Goal: Task Accomplishment & Management: Complete application form

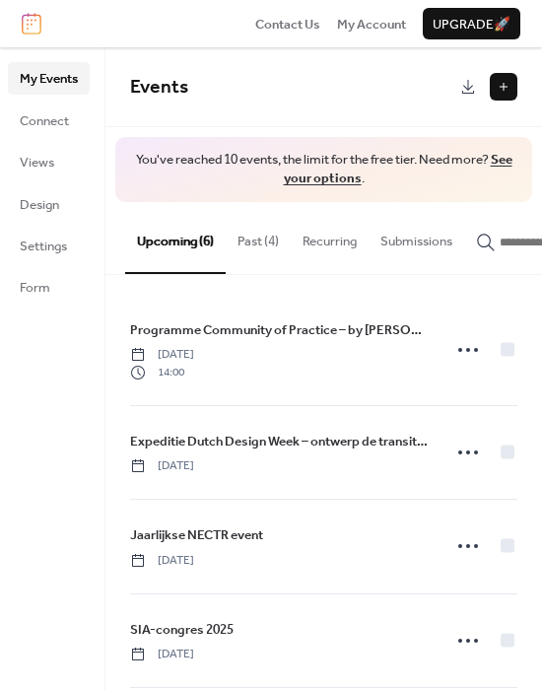
click at [271, 239] on button "Past (4)" at bounding box center [258, 236] width 65 height 69
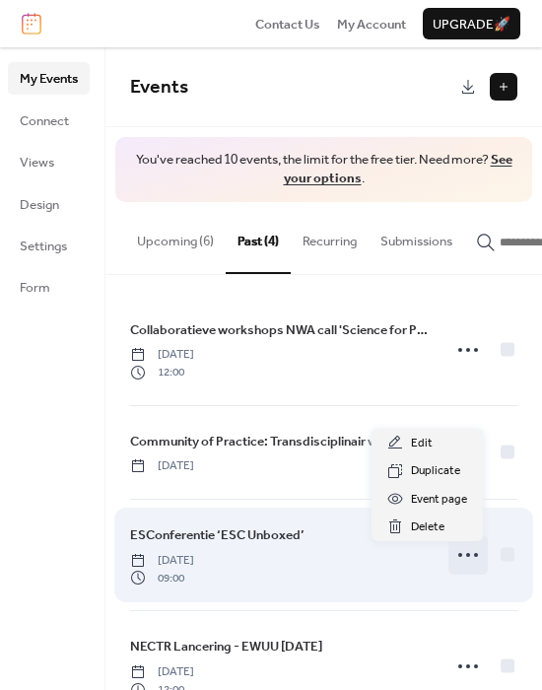
click at [462, 566] on icon at bounding box center [468, 555] width 32 height 32
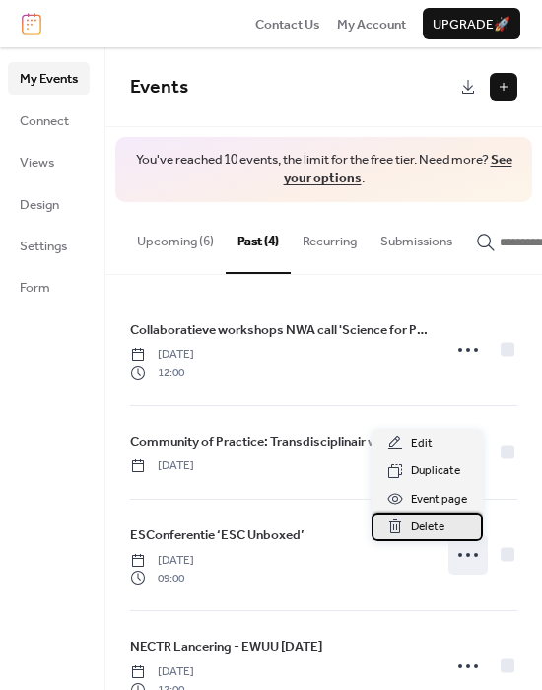
click at [434, 522] on span "Delete" at bounding box center [427, 527] width 33 height 20
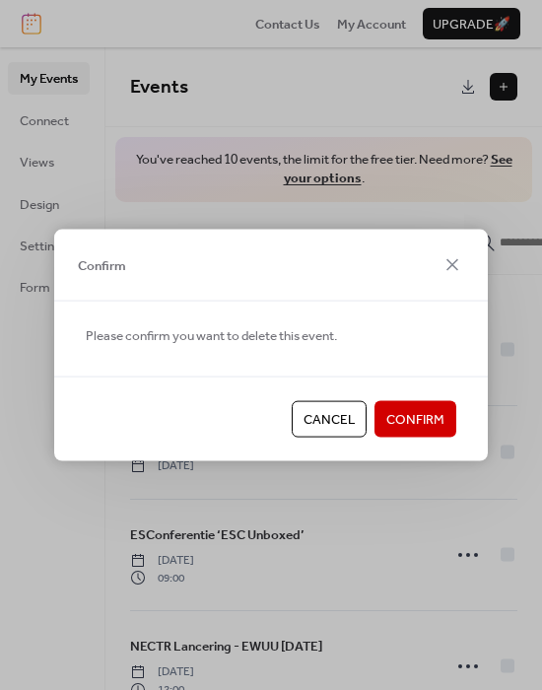
click at [403, 416] on span "Confirm" at bounding box center [415, 420] width 58 height 20
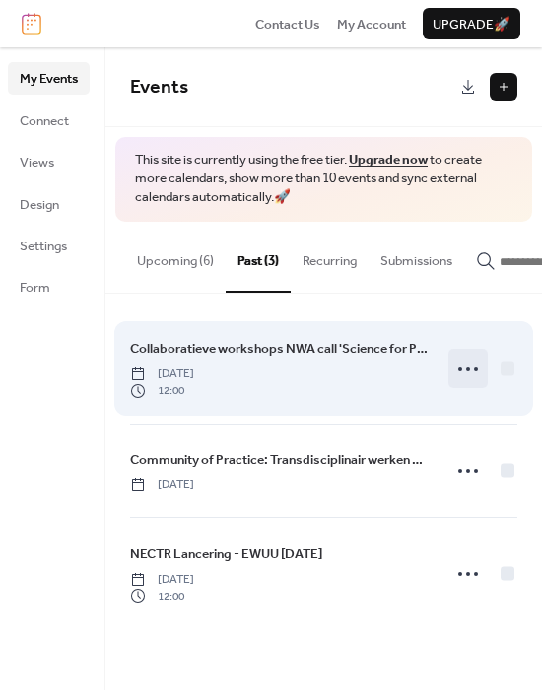
click at [459, 377] on icon at bounding box center [468, 369] width 32 height 32
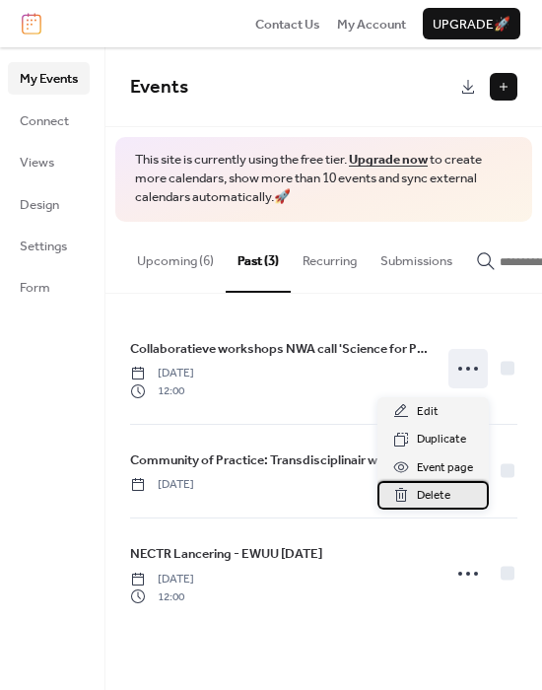
click at [432, 503] on span "Delete" at bounding box center [433, 496] width 33 height 20
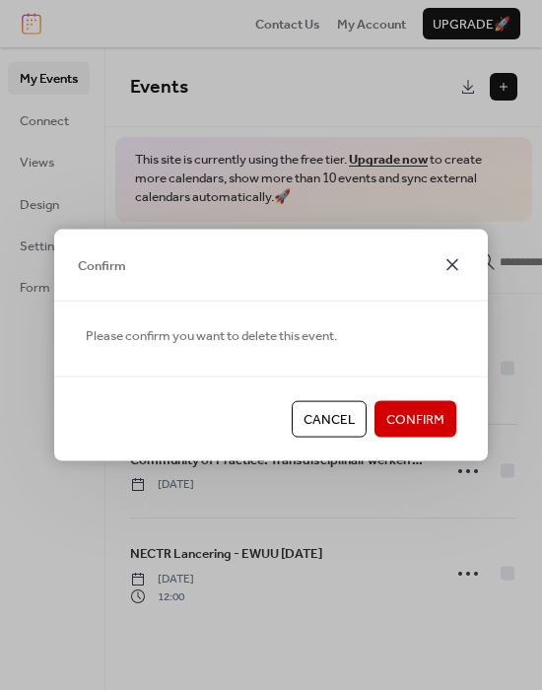
click at [447, 274] on icon at bounding box center [452, 265] width 24 height 24
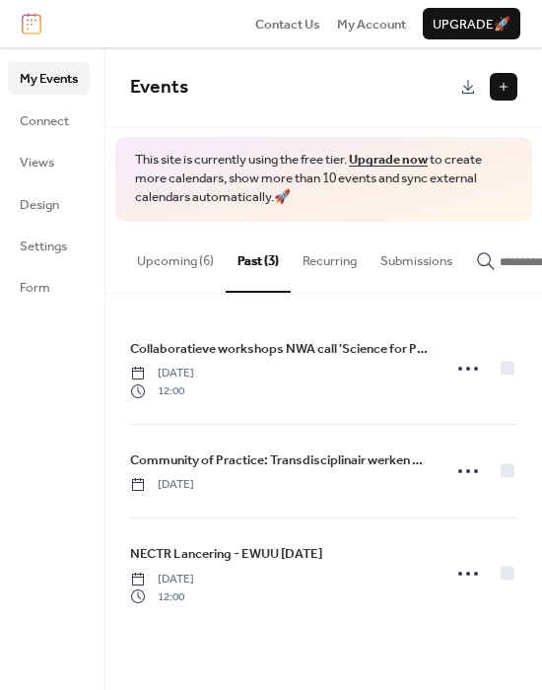
click at [365, 155] on link "Upgrade now" at bounding box center [388, 160] width 79 height 26
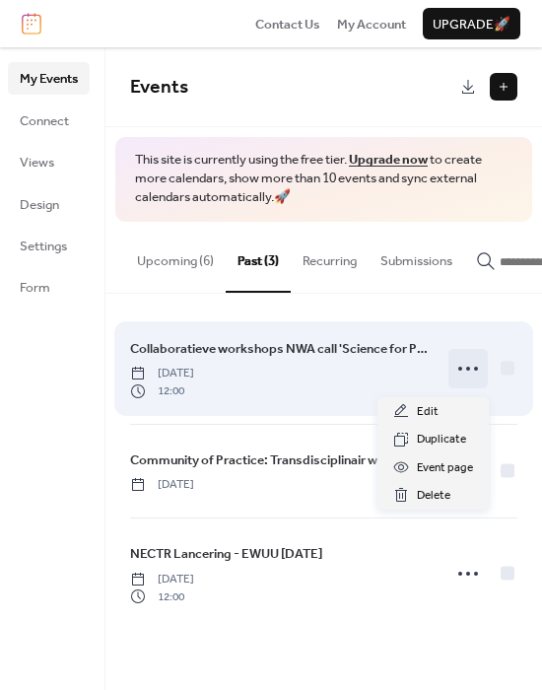
click at [468, 381] on icon at bounding box center [468, 369] width 32 height 32
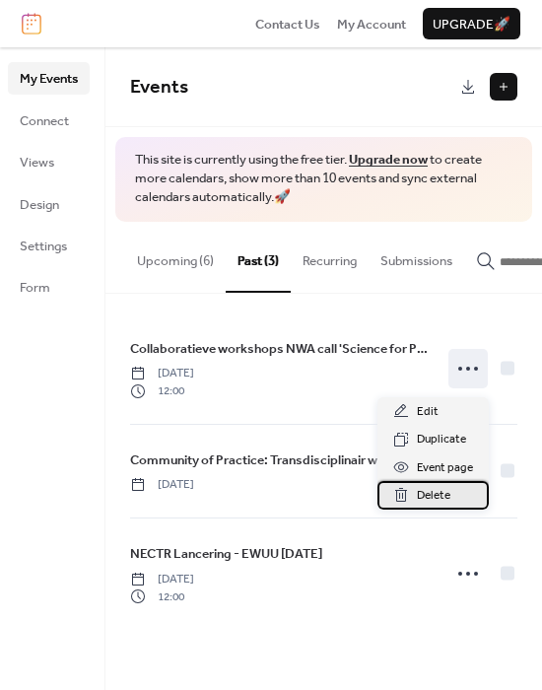
click at [429, 496] on span "Delete" at bounding box center [433, 496] width 33 height 20
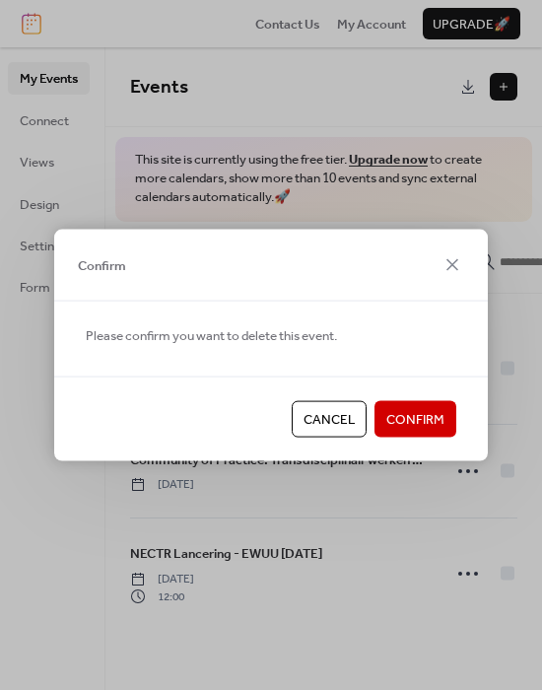
click at [397, 429] on span "Confirm" at bounding box center [415, 420] width 58 height 20
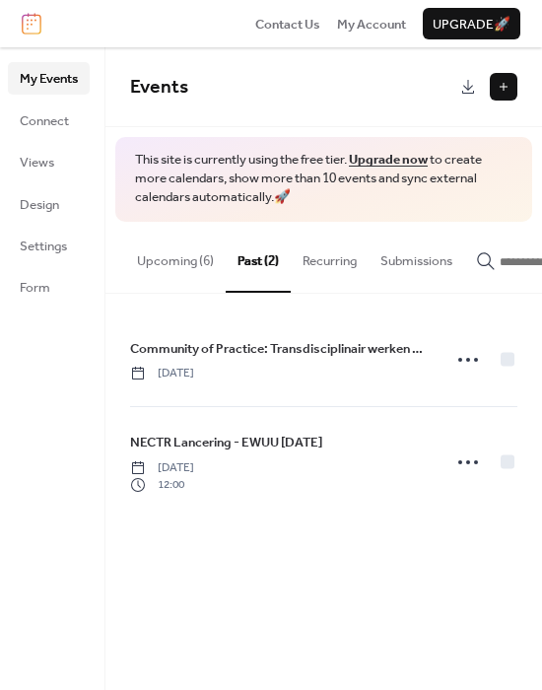
click at [168, 263] on button "Upcoming (6)" at bounding box center [175, 256] width 100 height 69
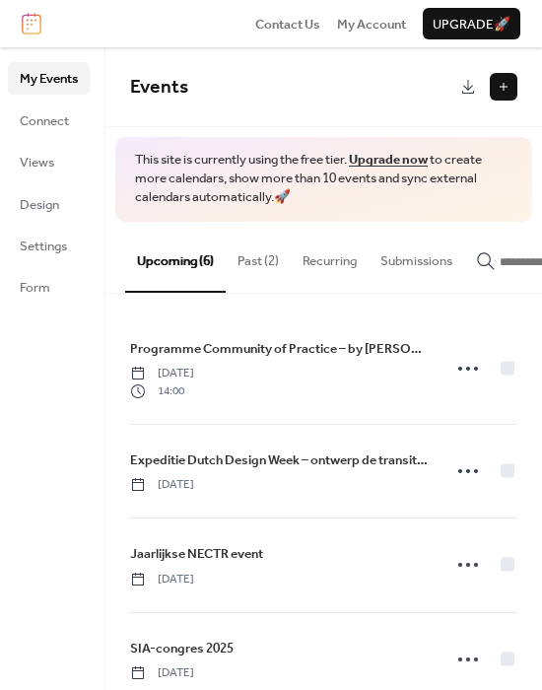
click at [496, 82] on button at bounding box center [504, 87] width 28 height 28
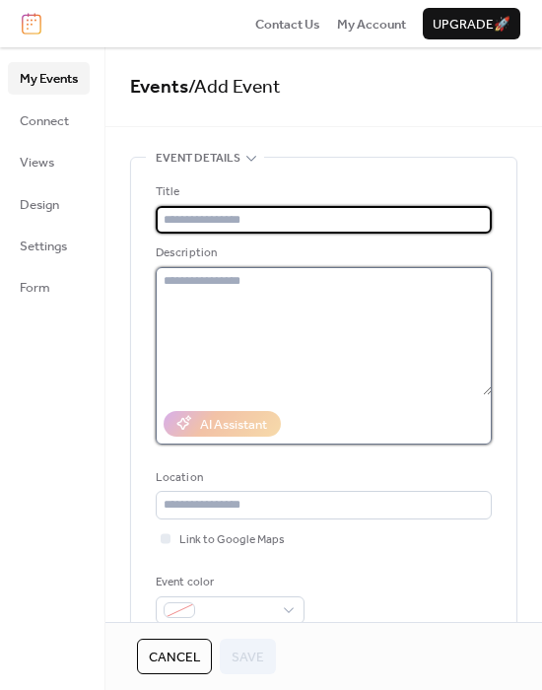
drag, startPoint x: 255, startPoint y: 652, endPoint x: 186, endPoint y: 302, distance: 356.4
click at [186, 302] on textarea at bounding box center [324, 331] width 336 height 128
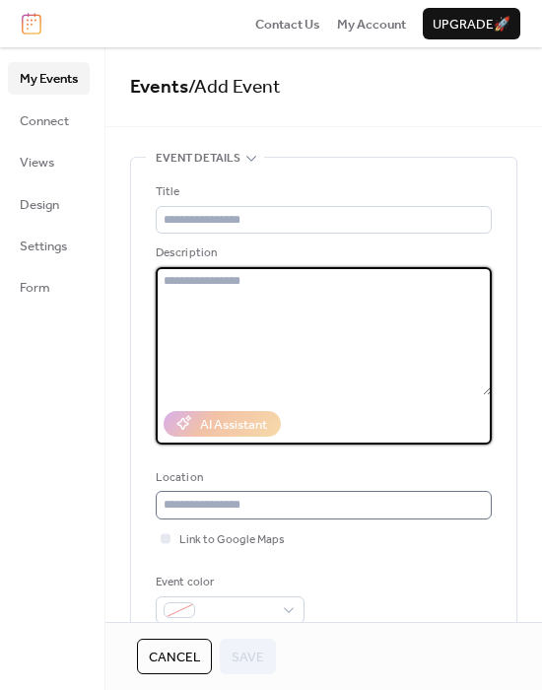
paste textarea "**********"
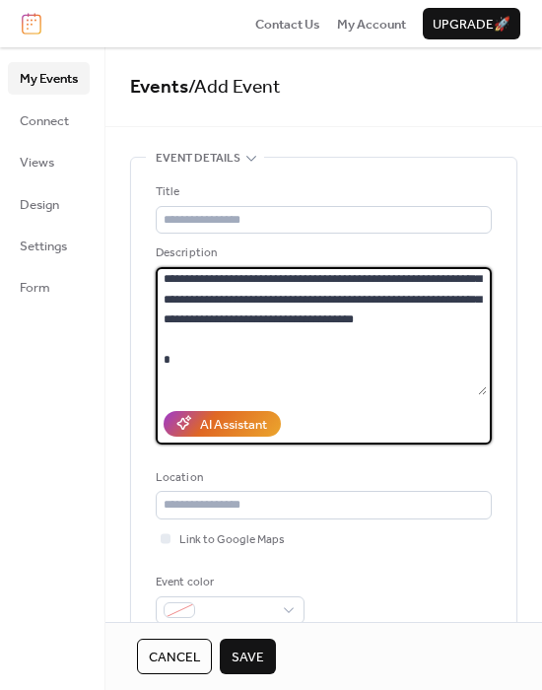
scroll to position [663, 0]
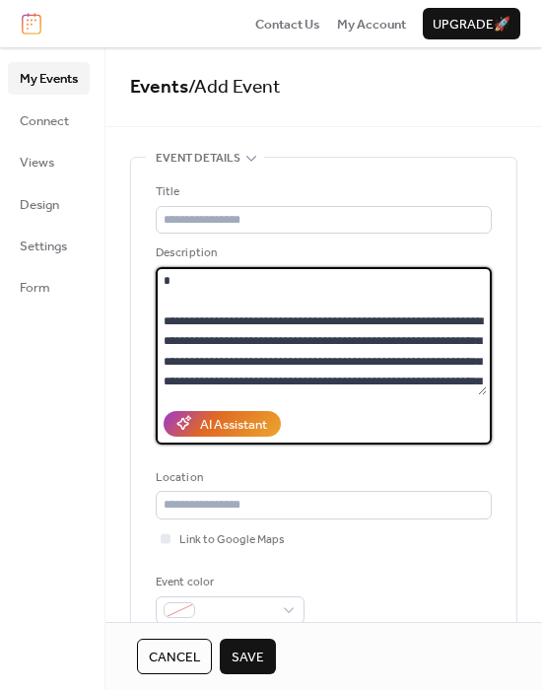
click at [197, 345] on textarea at bounding box center [321, 331] width 331 height 128
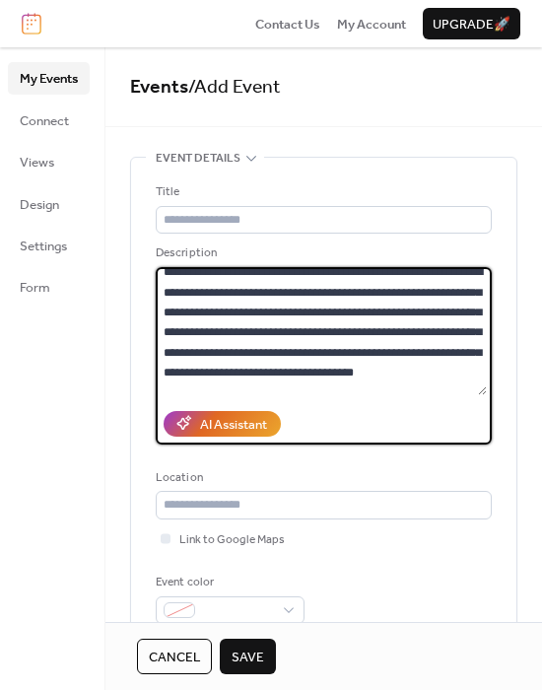
scroll to position [527, 0]
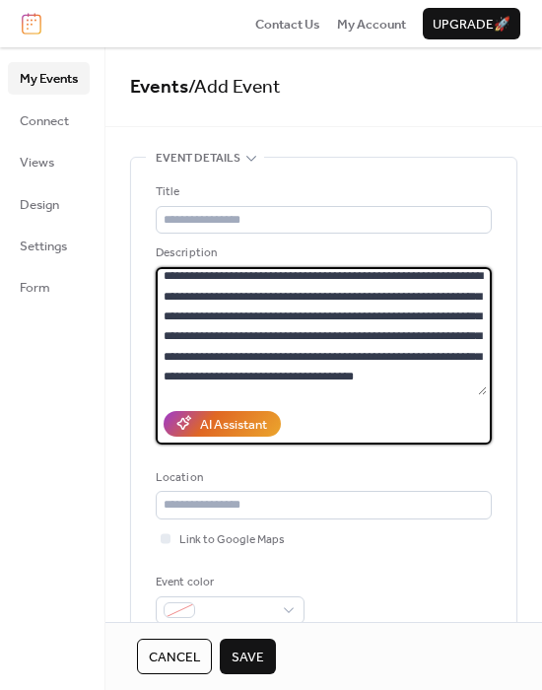
click at [171, 284] on textarea at bounding box center [321, 331] width 331 height 128
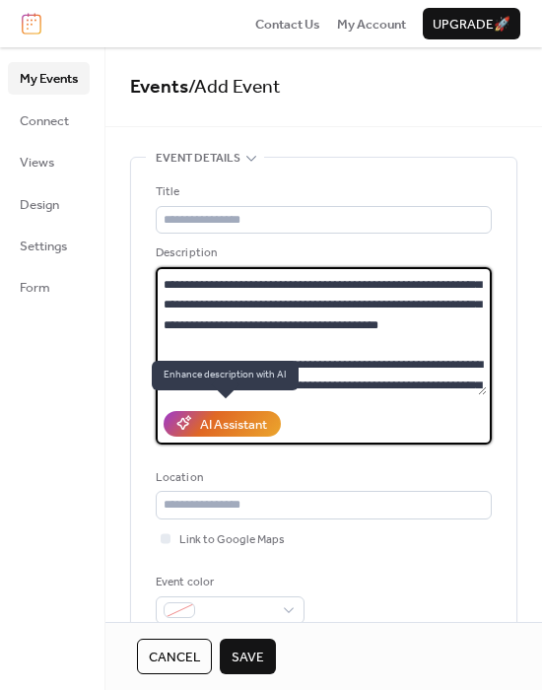
scroll to position [53, 0]
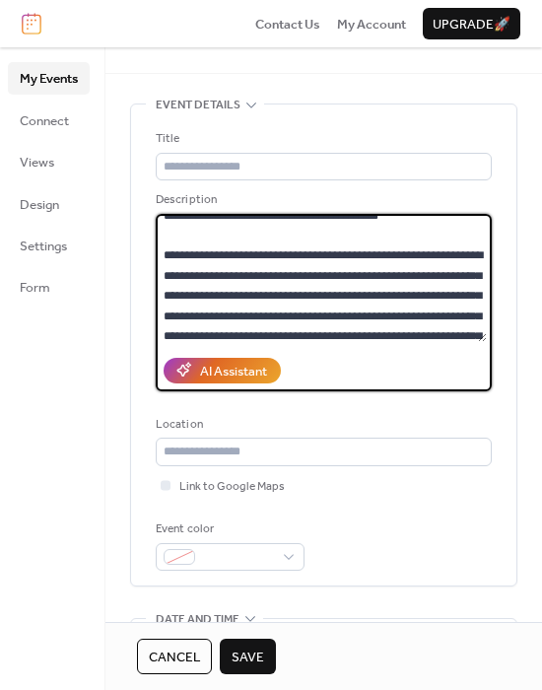
click at [204, 280] on textarea at bounding box center [321, 278] width 331 height 128
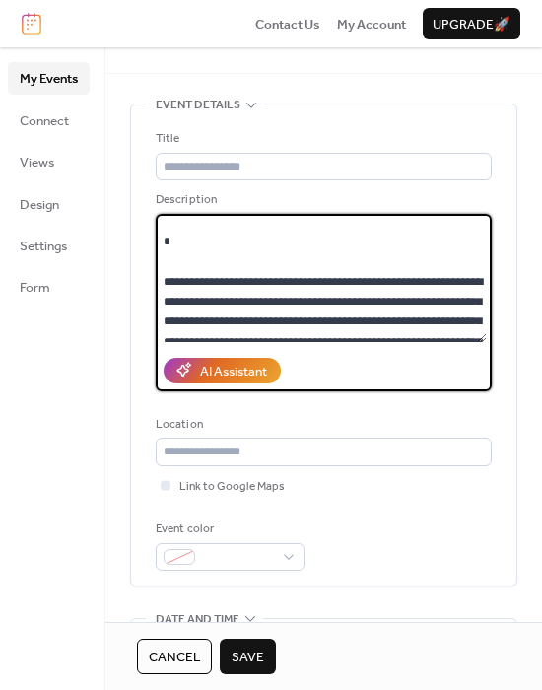
scroll to position [286, 0]
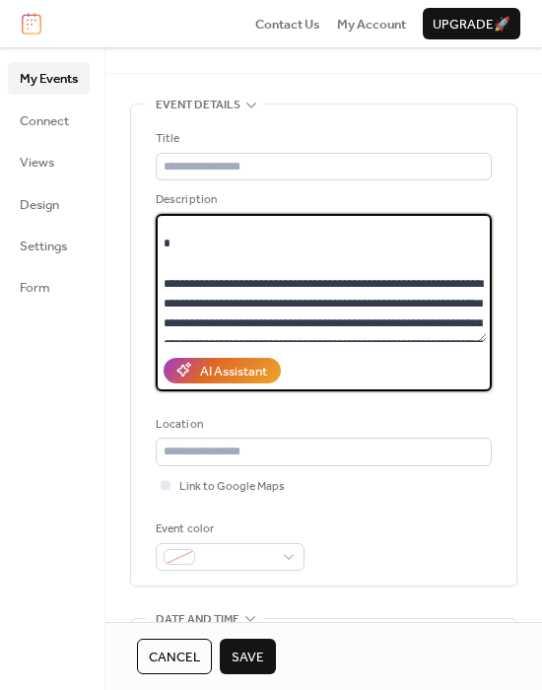
click at [204, 280] on textarea at bounding box center [321, 278] width 331 height 128
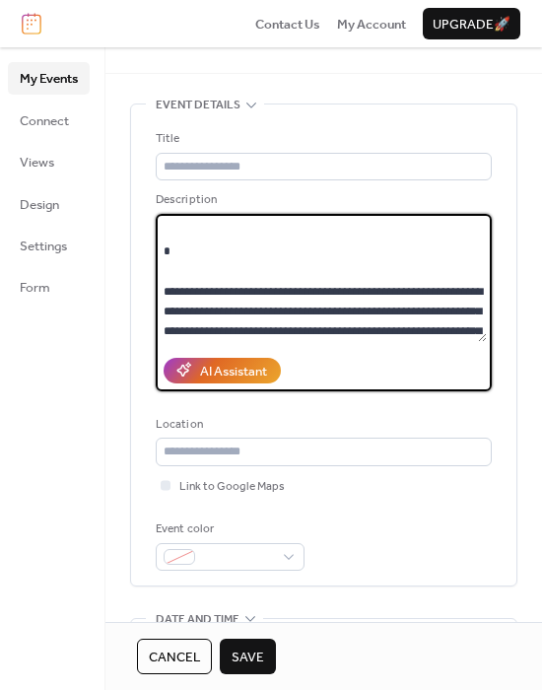
scroll to position [122, 0]
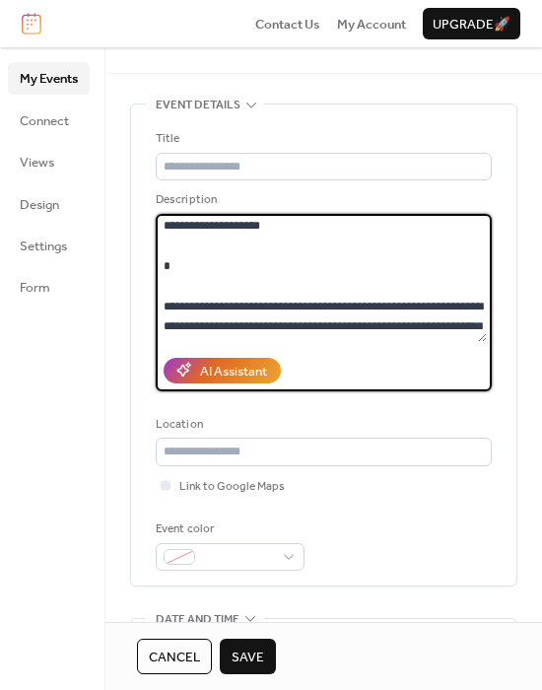
click at [204, 280] on textarea at bounding box center [321, 278] width 331 height 128
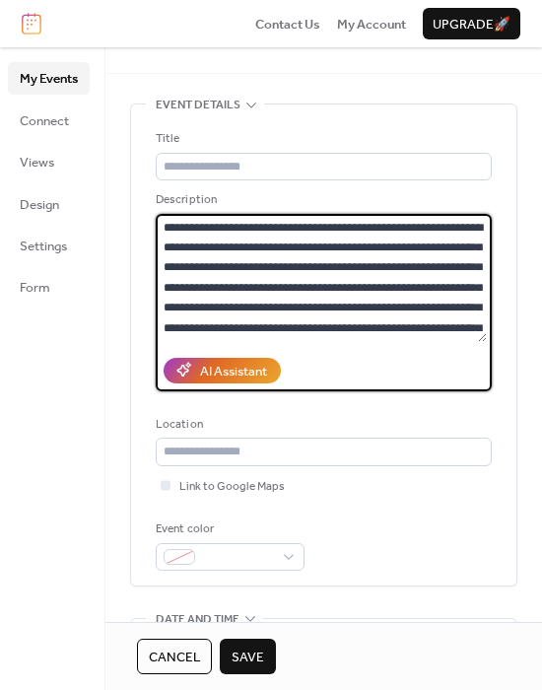
scroll to position [0, 0]
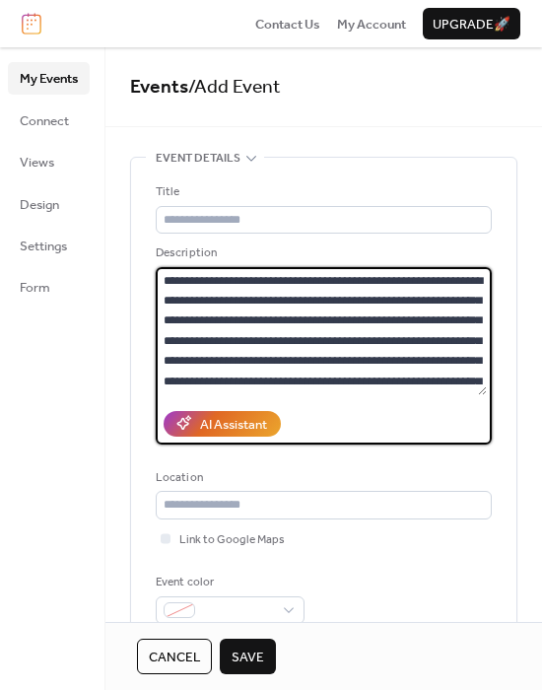
drag, startPoint x: 291, startPoint y: 319, endPoint x: 158, endPoint y: 305, distance: 133.7
click at [158, 305] on textarea at bounding box center [321, 331] width 331 height 128
type textarea "**********"
click at [219, 227] on input "text" at bounding box center [324, 220] width 336 height 28
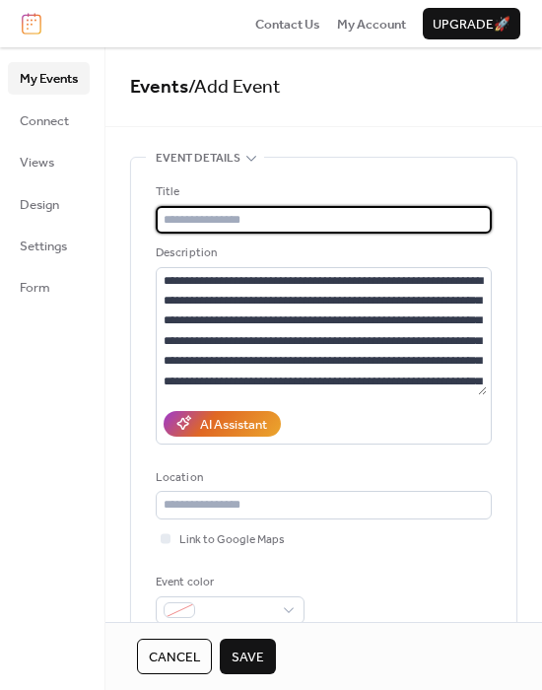
paste input "**********"
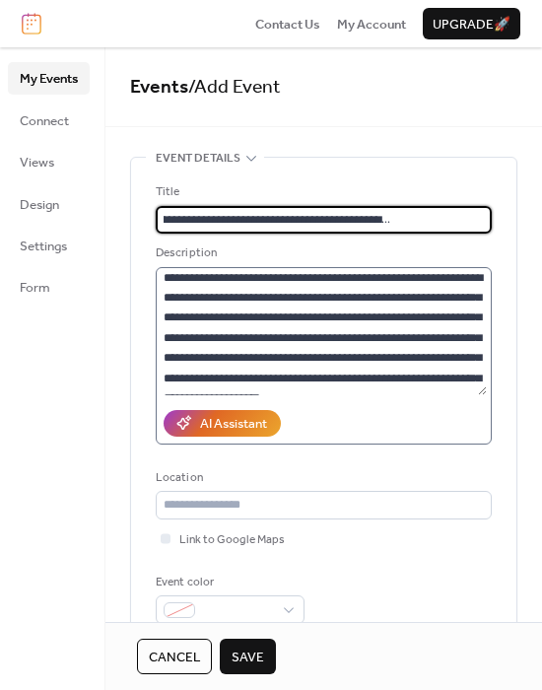
scroll to position [4, 0]
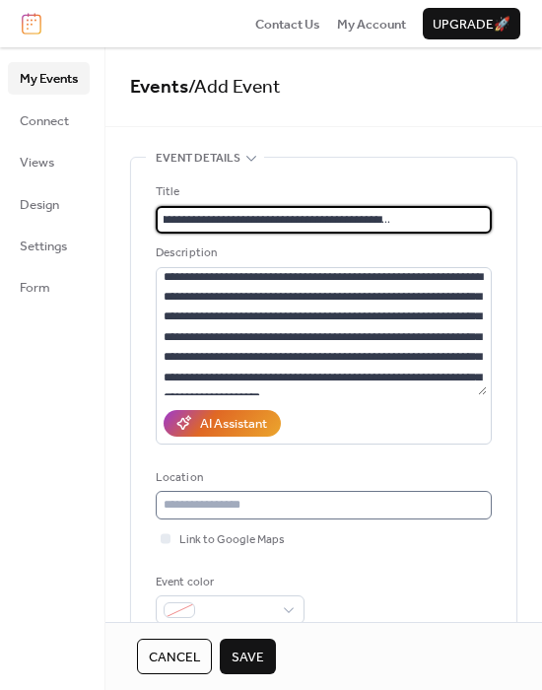
type input "**********"
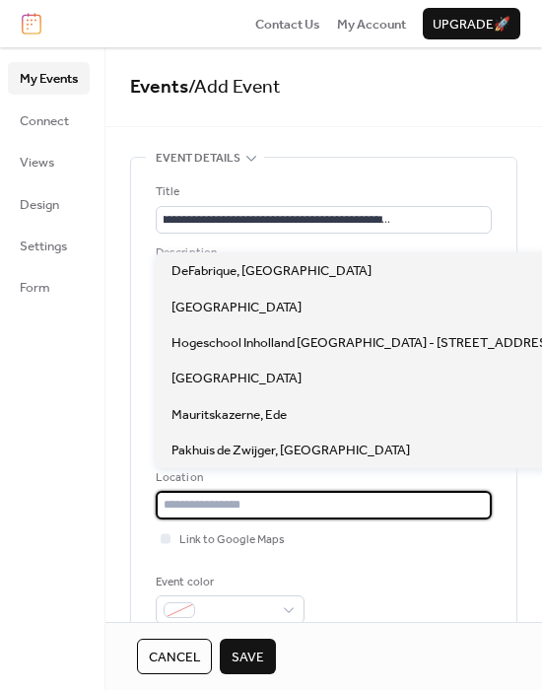
scroll to position [0, 0]
click at [195, 503] on input "text" at bounding box center [324, 505] width 336 height 28
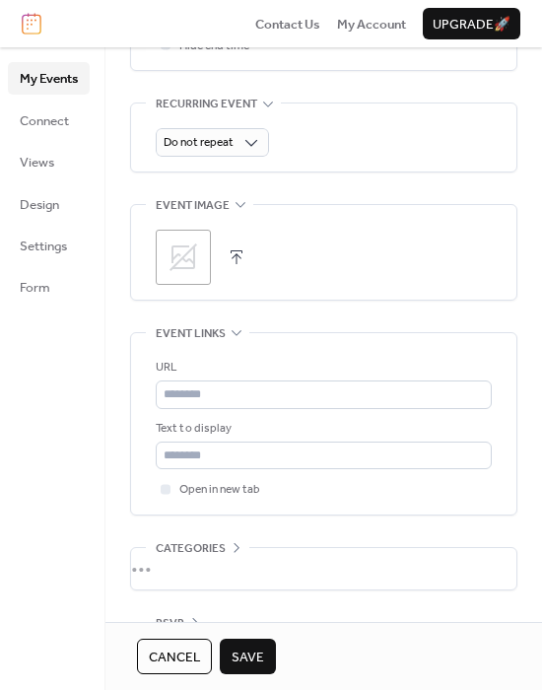
scroll to position [890, 0]
type input "*********"
click at [232, 247] on button "button" at bounding box center [237, 257] width 28 height 28
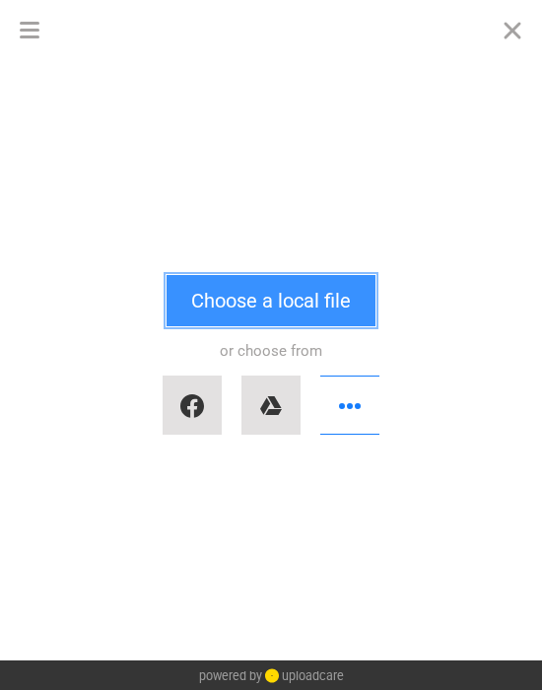
click at [226, 288] on button "Choose a local file" at bounding box center [270, 300] width 209 height 51
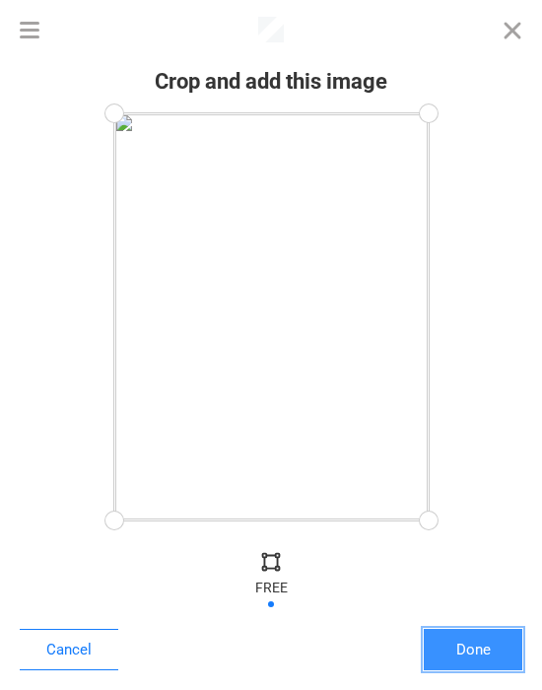
click at [459, 647] on button "Done" at bounding box center [473, 648] width 99 height 41
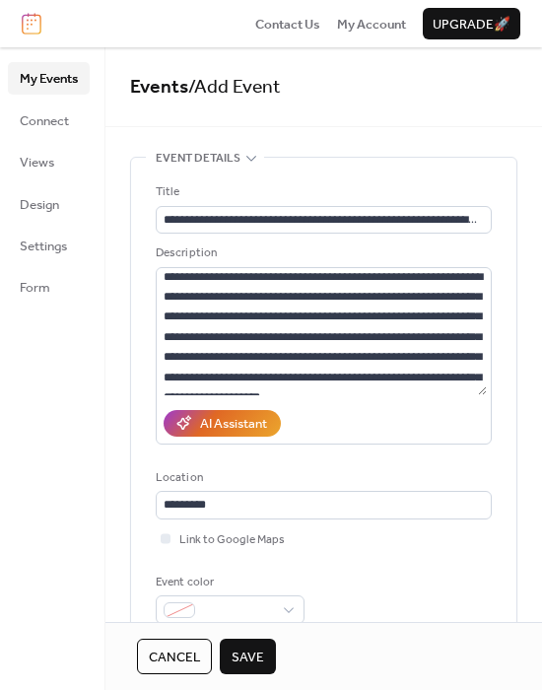
scroll to position [812, 0]
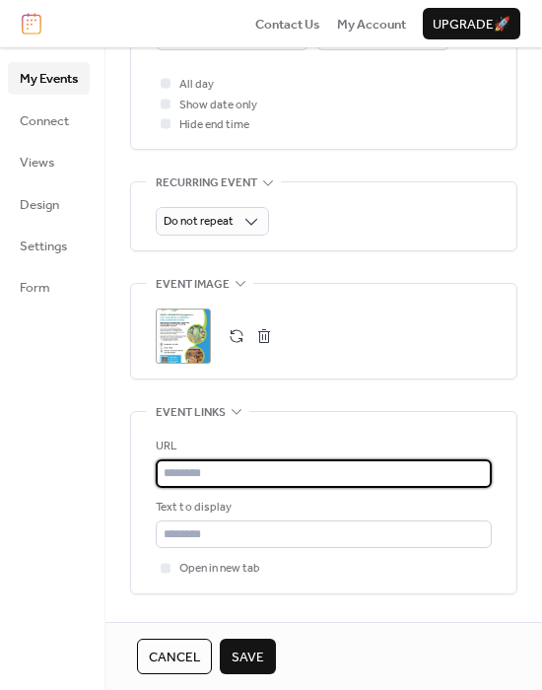
click at [190, 481] on input "text" at bounding box center [324, 473] width 336 height 28
paste input "**********"
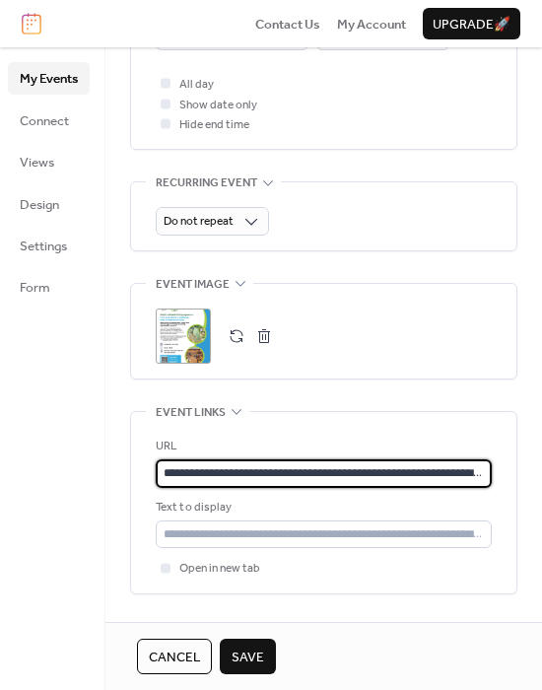
scroll to position [0, 241]
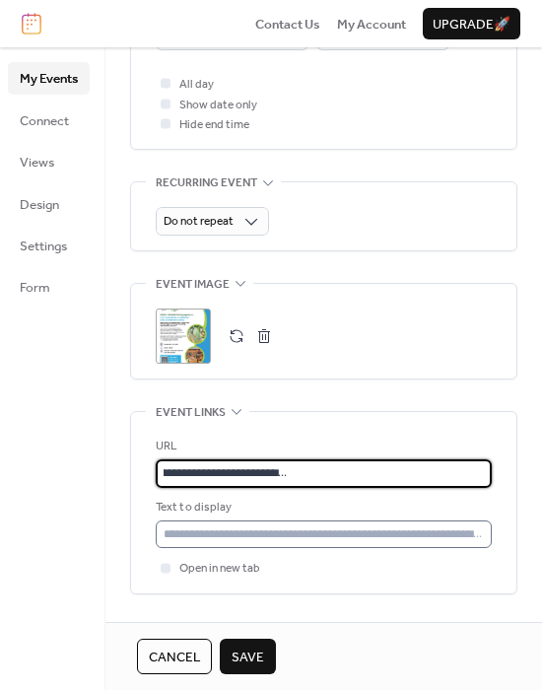
type input "**********"
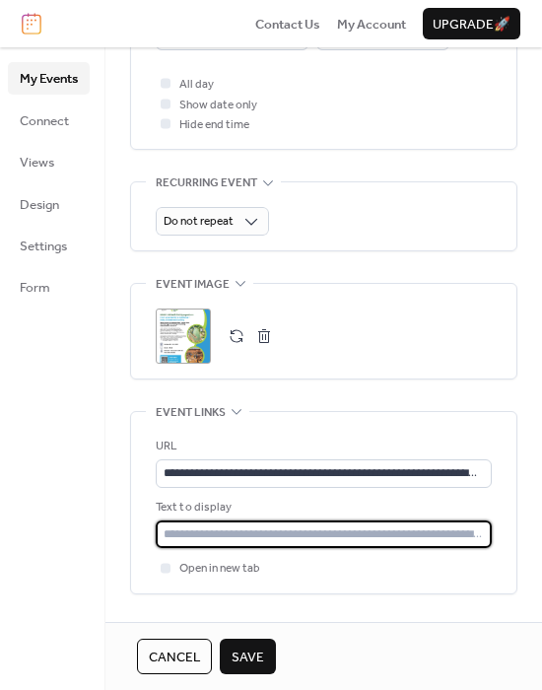
click at [243, 526] on input "text" at bounding box center [324, 534] width 336 height 28
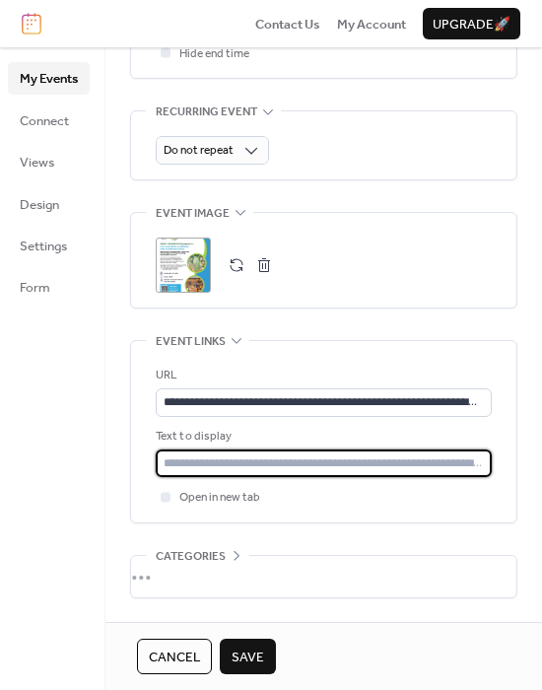
scroll to position [952, 0]
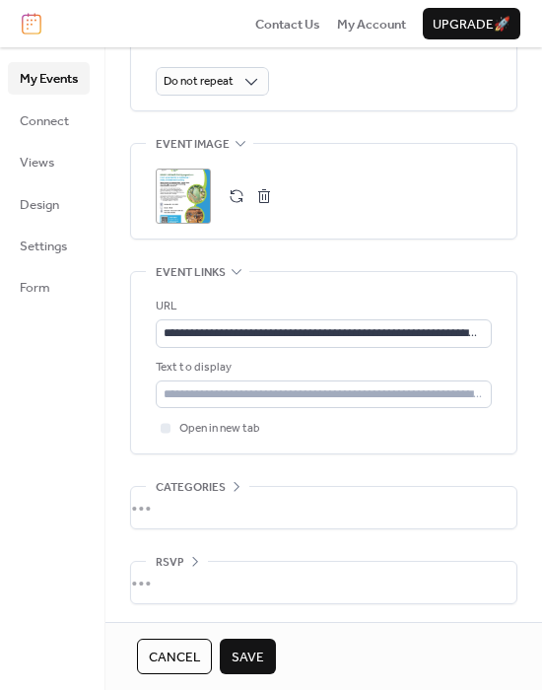
click at [219, 503] on div "•••" at bounding box center [323, 507] width 385 height 41
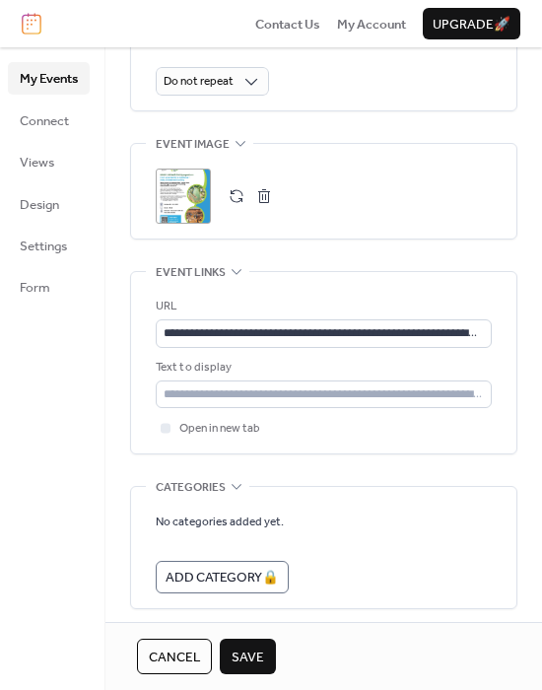
scroll to position [1031, 0]
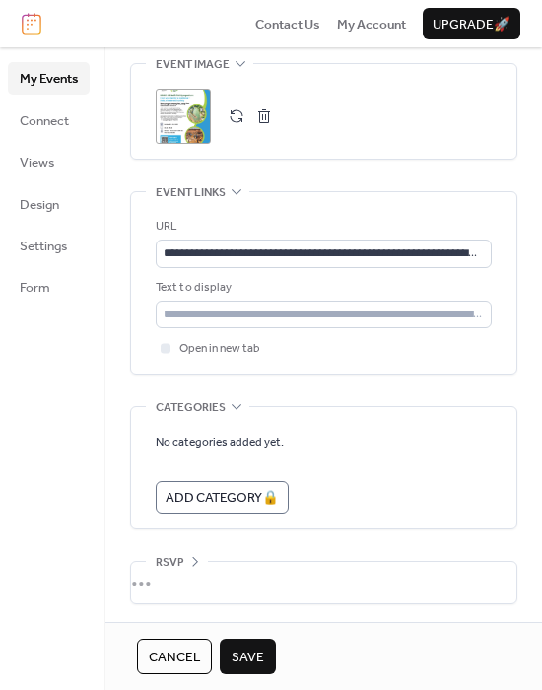
click at [217, 566] on div "•••" at bounding box center [323, 581] width 385 height 41
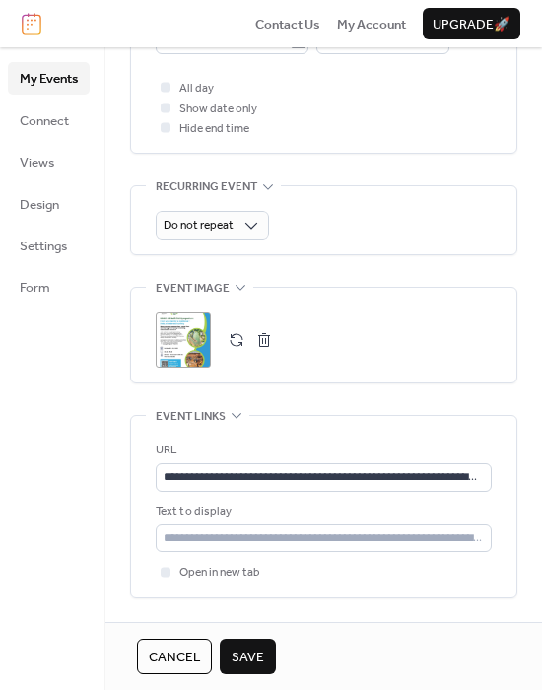
scroll to position [805, 0]
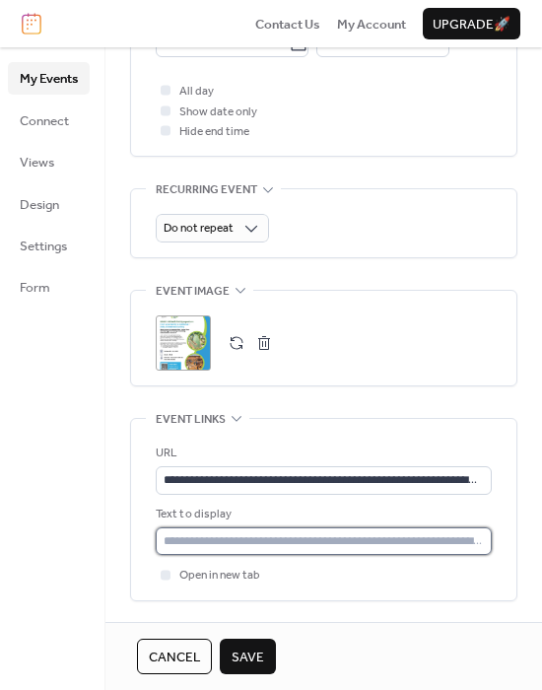
click at [201, 531] on input "text" at bounding box center [324, 541] width 336 height 28
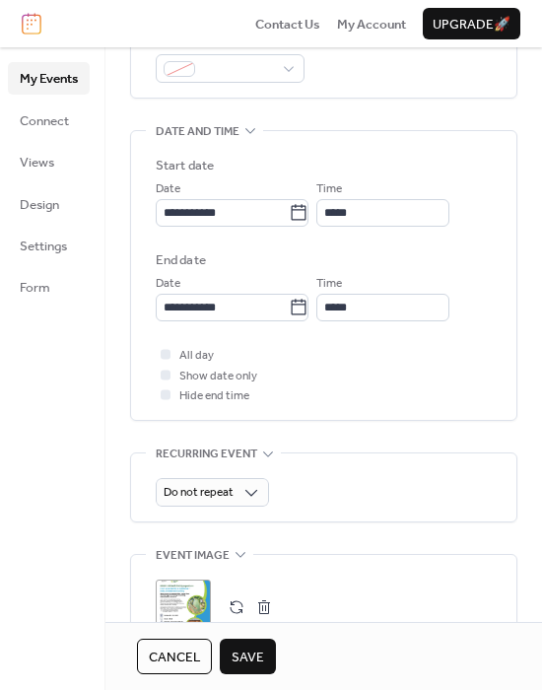
scroll to position [509, 0]
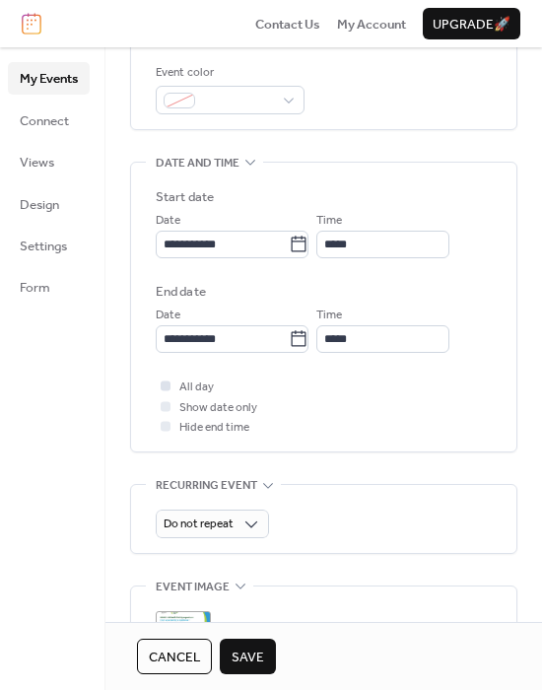
type input "**********"
click at [165, 386] on div at bounding box center [166, 386] width 10 height 10
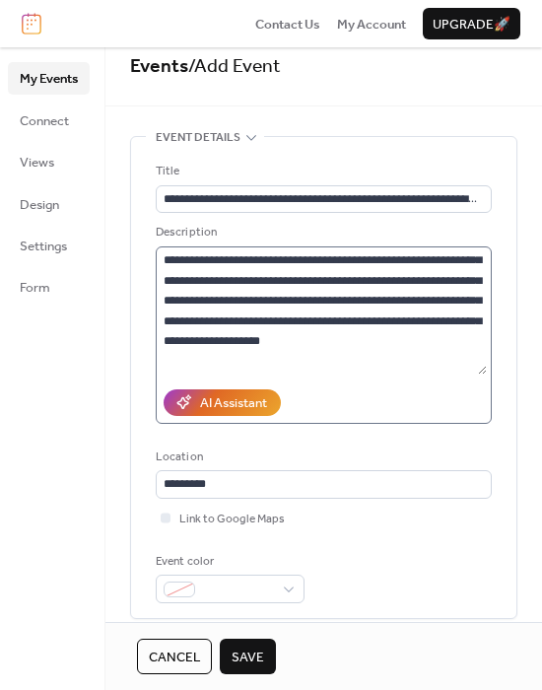
scroll to position [41, 0]
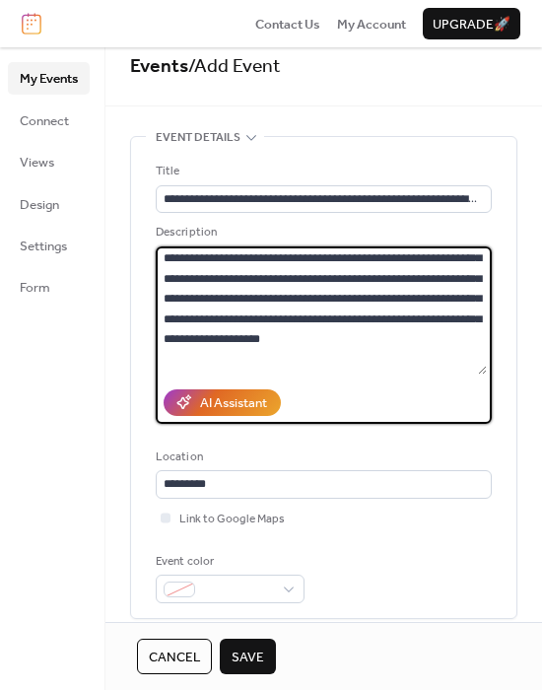
drag, startPoint x: 298, startPoint y: 317, endPoint x: 429, endPoint y: 326, distance: 130.3
click at [429, 326] on textarea at bounding box center [321, 310] width 331 height 128
click at [434, 342] on textarea at bounding box center [321, 310] width 331 height 128
drag, startPoint x: 434, startPoint y: 342, endPoint x: 298, endPoint y: 310, distance: 139.5
click at [298, 310] on textarea at bounding box center [321, 310] width 331 height 128
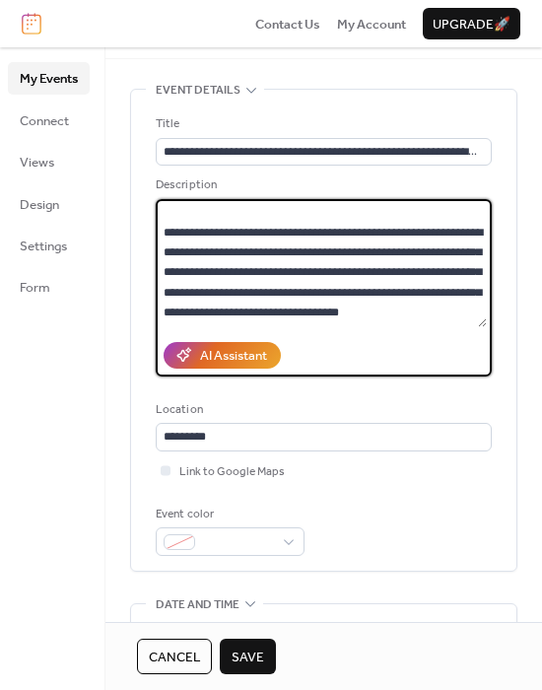
scroll to position [72, 0]
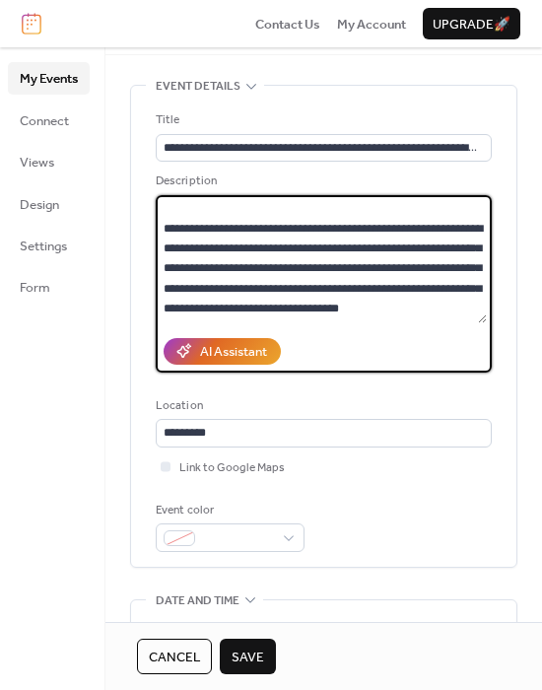
click at [269, 306] on textarea at bounding box center [321, 259] width 331 height 128
paste textarea "**********"
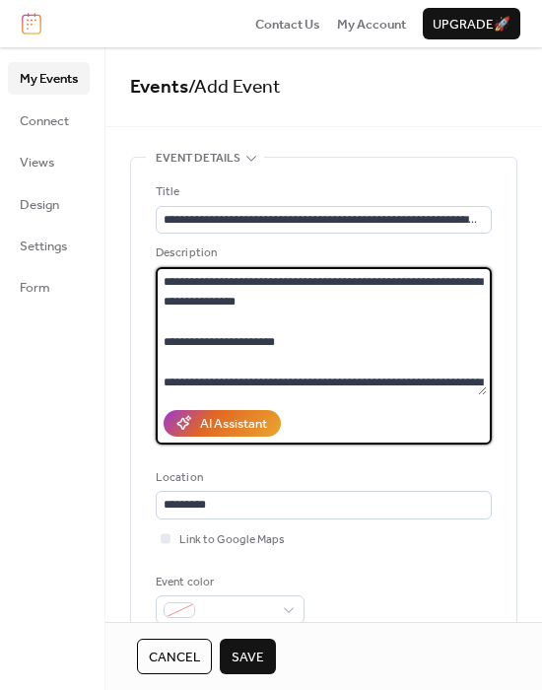
scroll to position [761, 0]
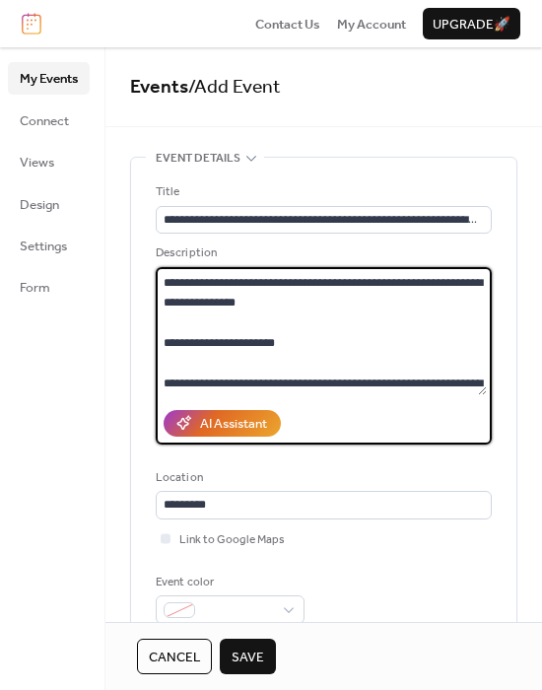
click at [192, 359] on textarea at bounding box center [321, 331] width 331 height 128
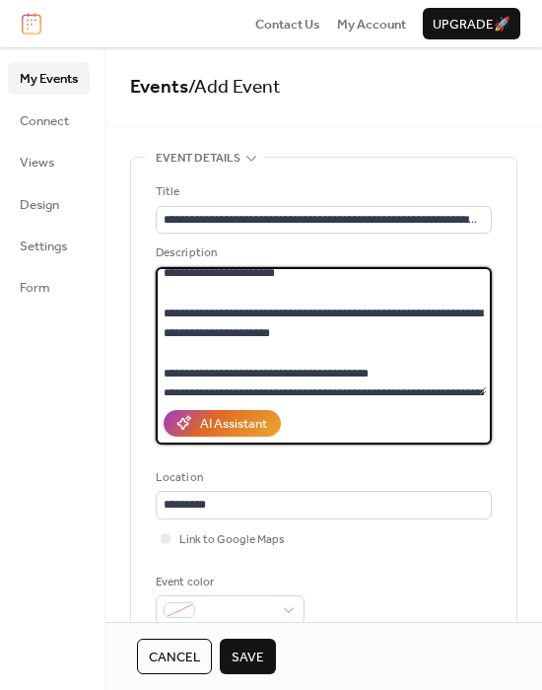
scroll to position [813, 0]
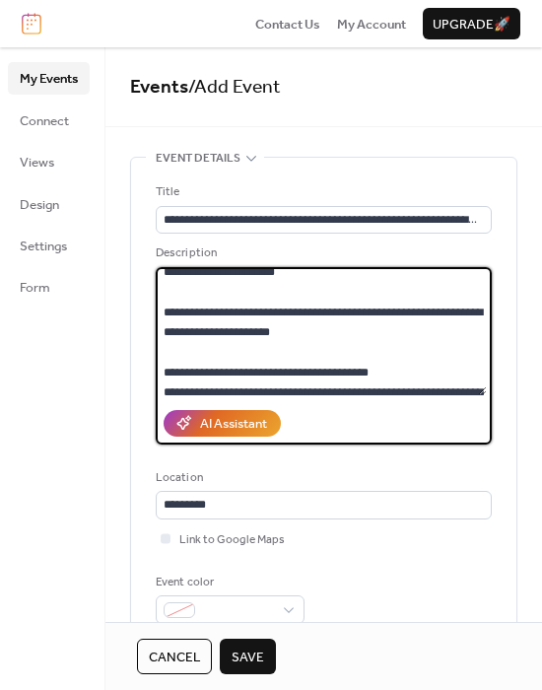
click at [189, 350] on textarea at bounding box center [321, 331] width 331 height 128
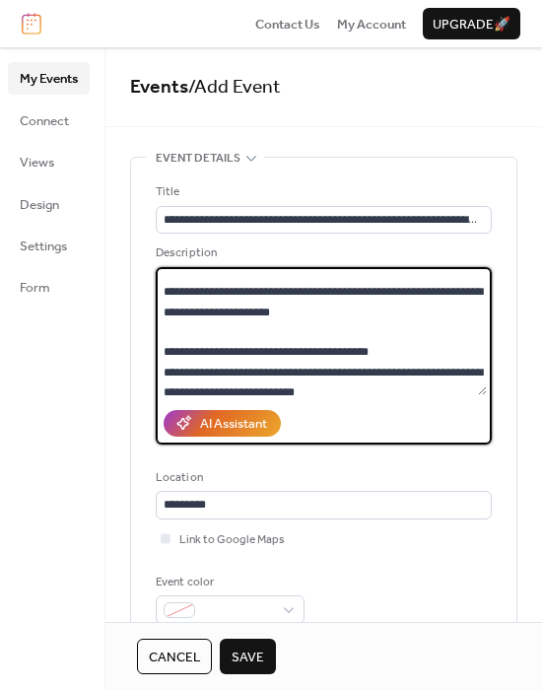
click at [186, 368] on textarea at bounding box center [321, 331] width 331 height 128
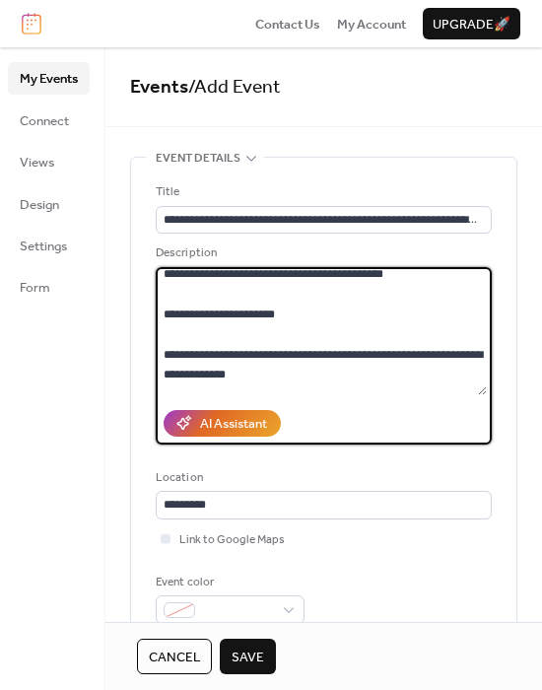
scroll to position [1086, 0]
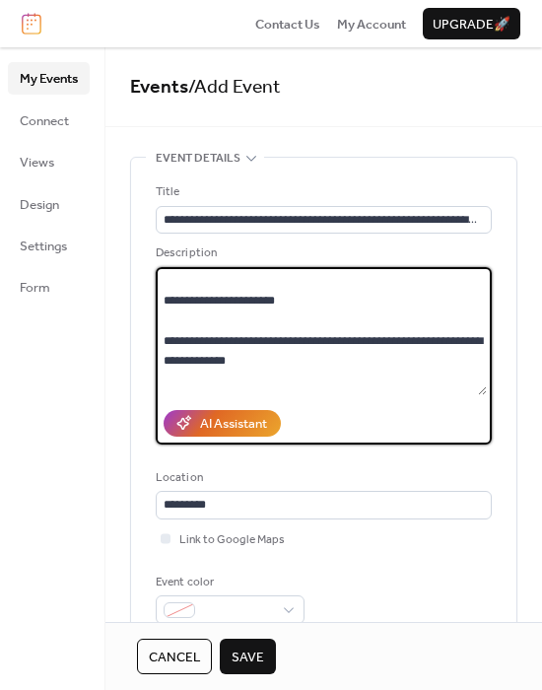
click at [172, 336] on textarea at bounding box center [321, 331] width 331 height 128
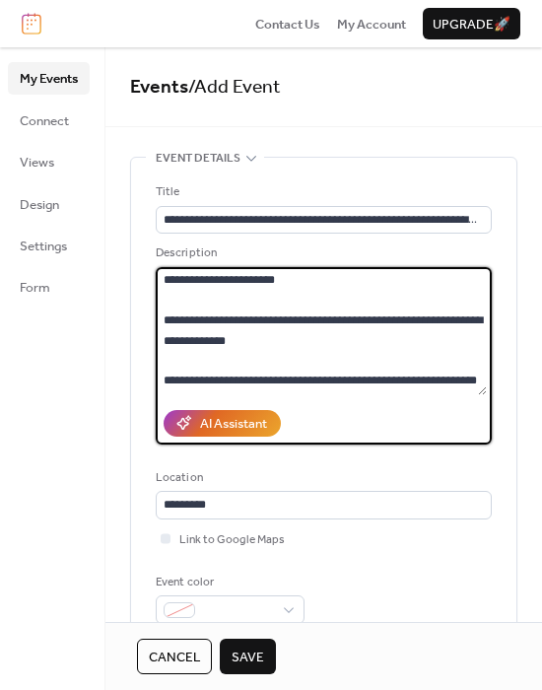
click at [260, 301] on textarea at bounding box center [321, 331] width 331 height 128
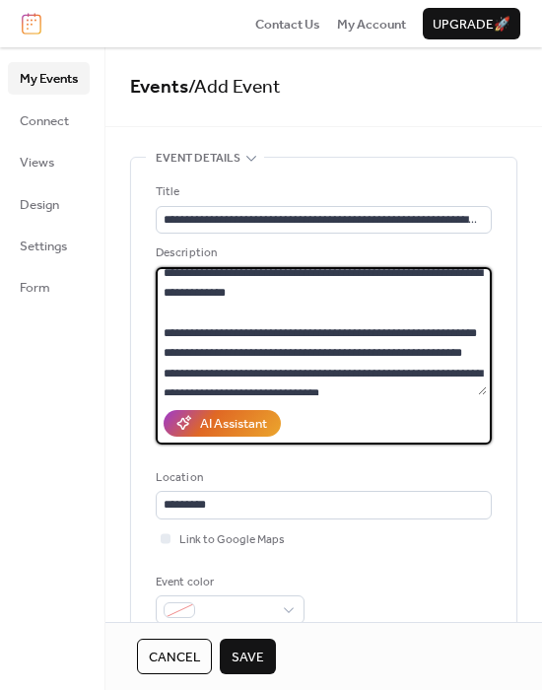
scroll to position [1168, 0]
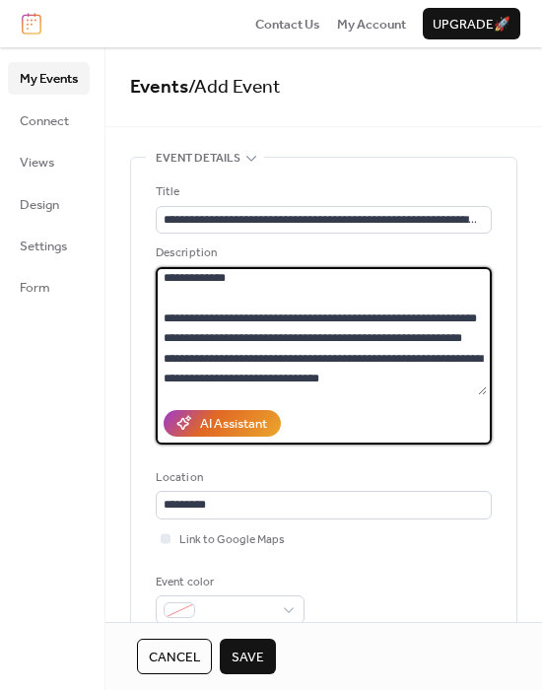
click at [212, 308] on textarea at bounding box center [321, 331] width 331 height 128
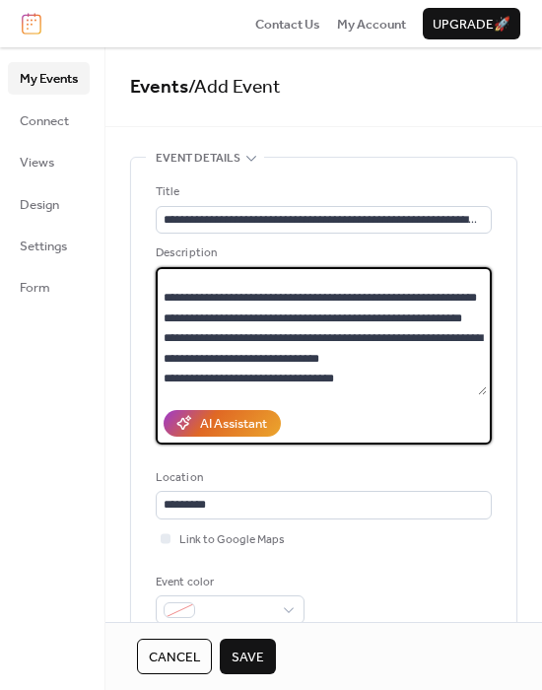
click at [204, 347] on textarea at bounding box center [321, 331] width 331 height 128
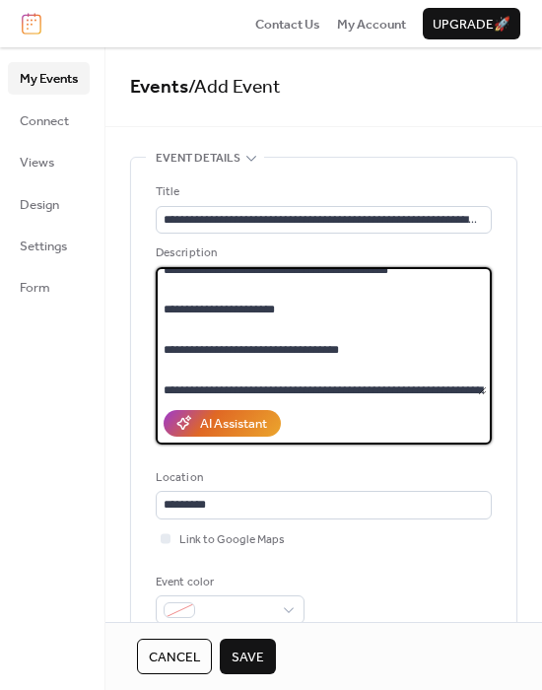
scroll to position [1398, 0]
click at [187, 364] on textarea at bounding box center [321, 331] width 331 height 128
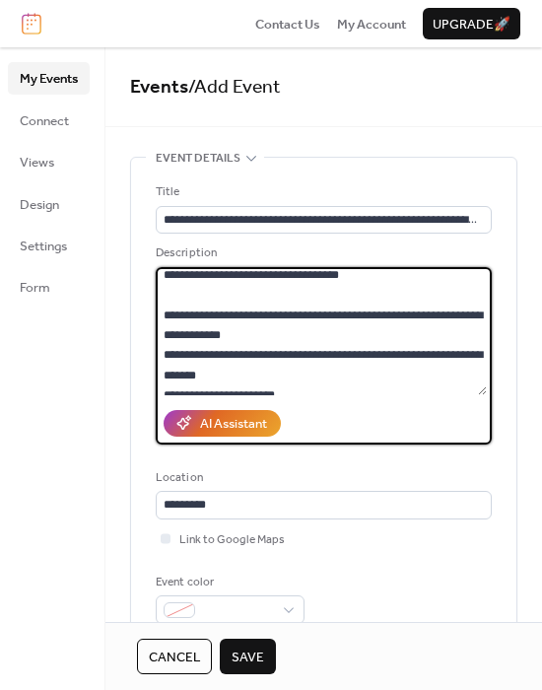
scroll to position [1457, 0]
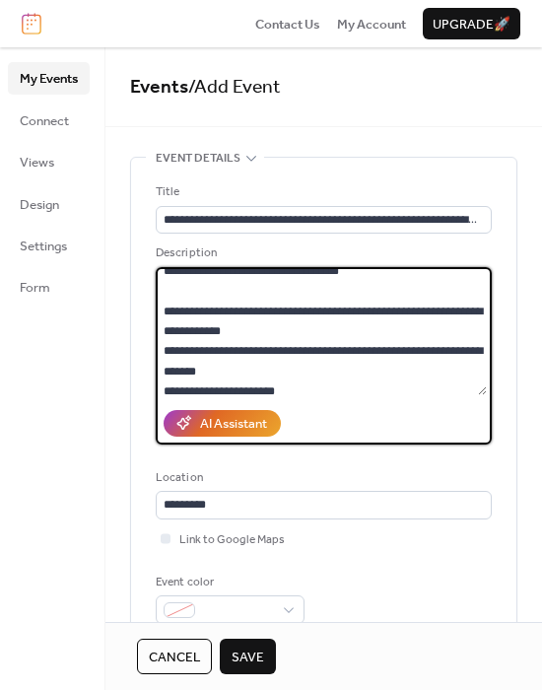
click at [185, 352] on textarea at bounding box center [321, 331] width 331 height 128
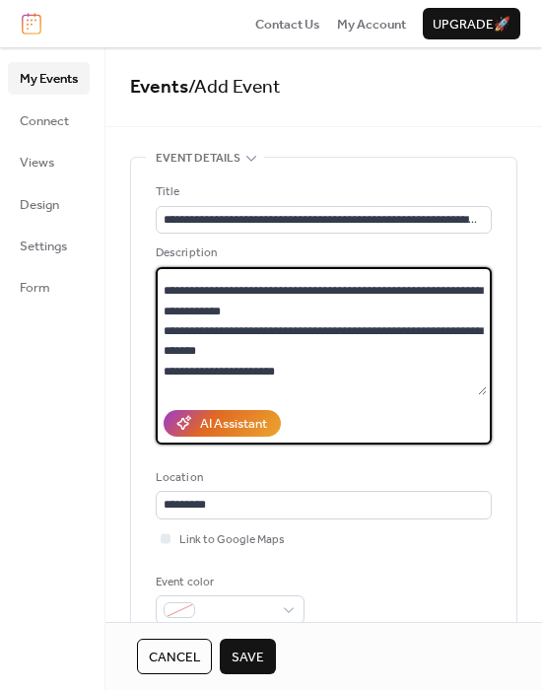
click at [184, 361] on textarea at bounding box center [321, 331] width 331 height 128
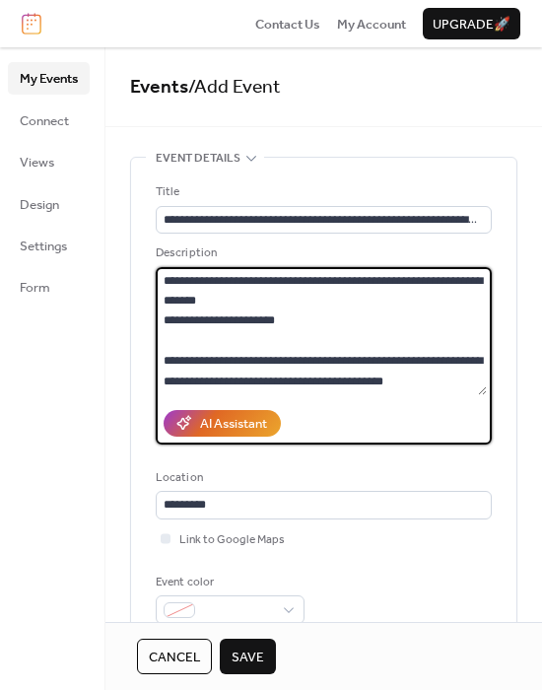
scroll to position [1488, 0]
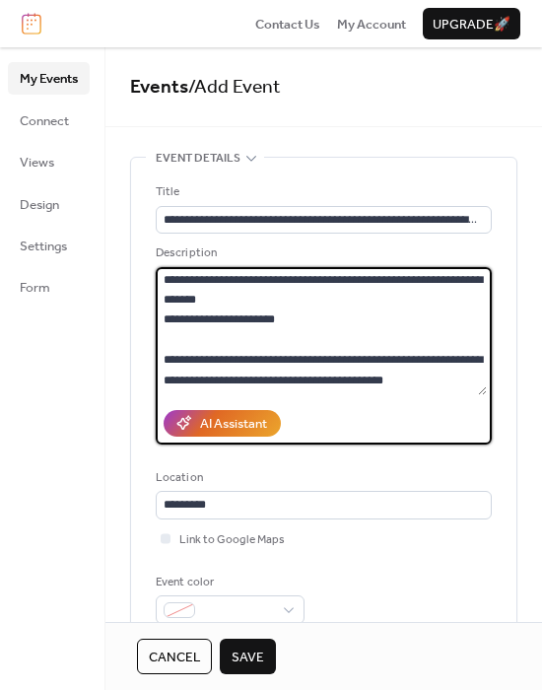
click at [184, 361] on textarea at bounding box center [321, 331] width 331 height 128
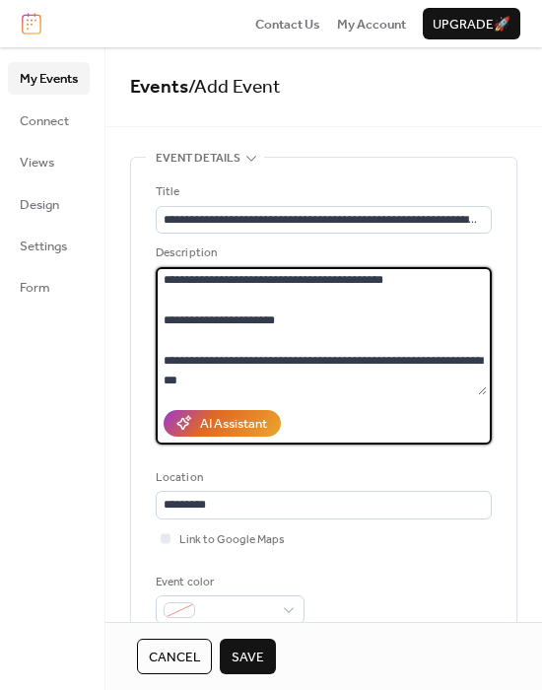
scroll to position [1579, 0]
click at [184, 361] on textarea at bounding box center [321, 331] width 331 height 128
click at [186, 337] on textarea at bounding box center [321, 331] width 331 height 128
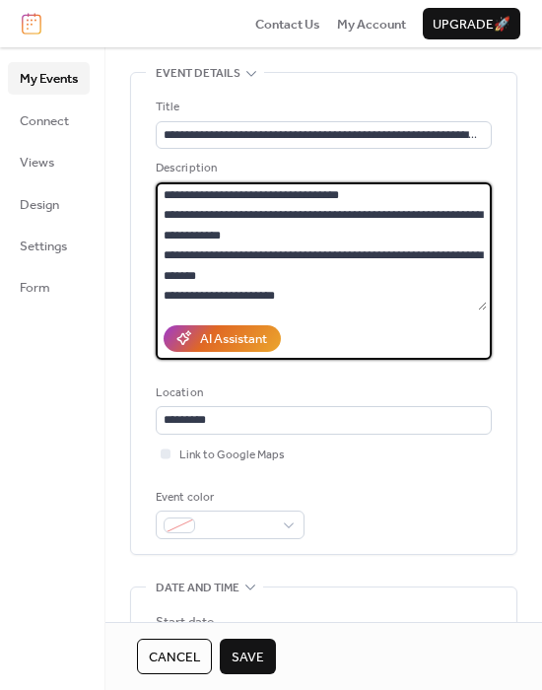
scroll to position [1391, 0]
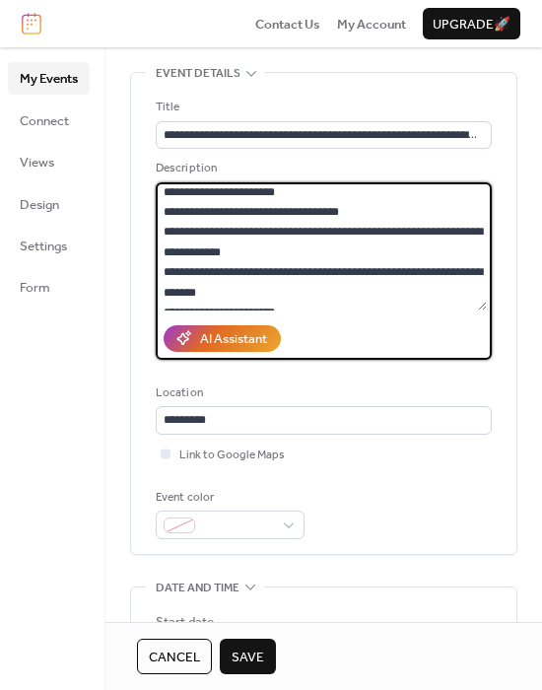
click at [182, 231] on textarea at bounding box center [321, 246] width 331 height 128
click at [185, 259] on textarea at bounding box center [321, 246] width 331 height 128
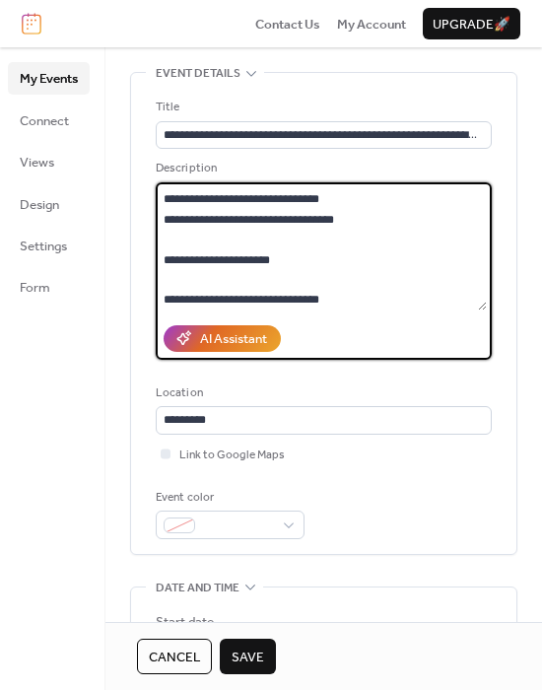
scroll to position [1221, 0]
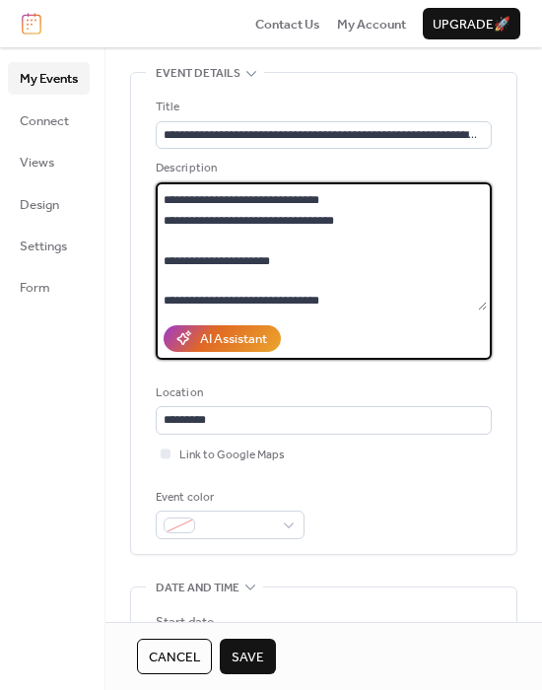
click at [185, 238] on textarea at bounding box center [321, 246] width 331 height 128
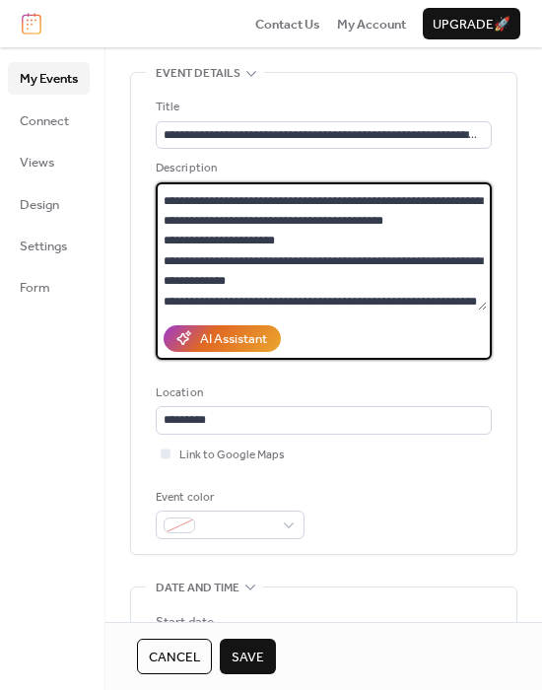
scroll to position [1024, 0]
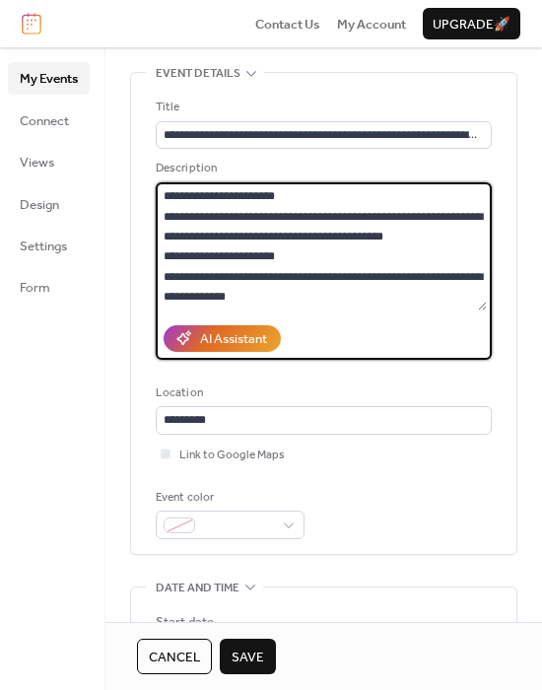
click at [202, 295] on textarea at bounding box center [321, 246] width 331 height 128
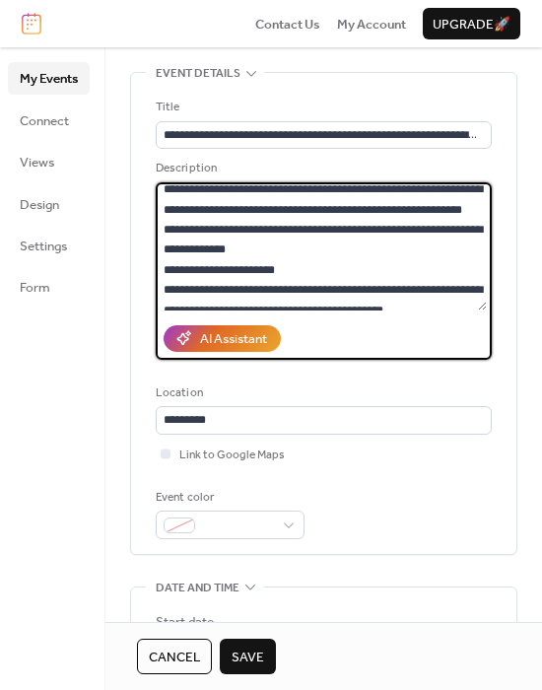
scroll to position [926, 0]
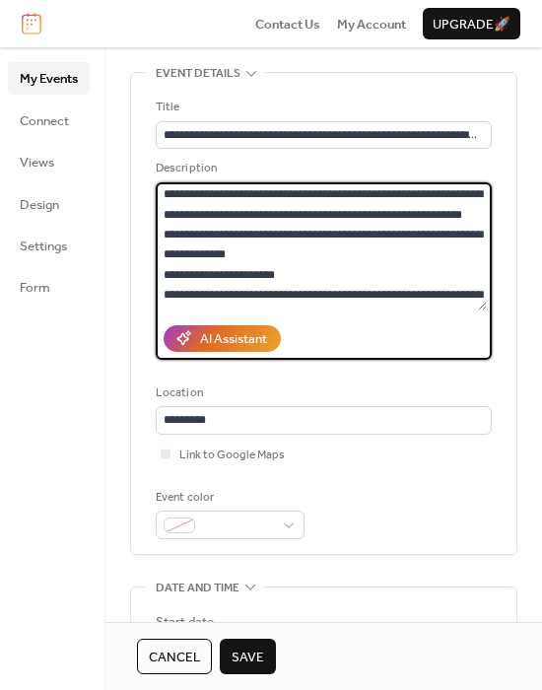
click at [180, 223] on textarea at bounding box center [321, 246] width 331 height 128
click at [189, 211] on textarea at bounding box center [321, 246] width 331 height 128
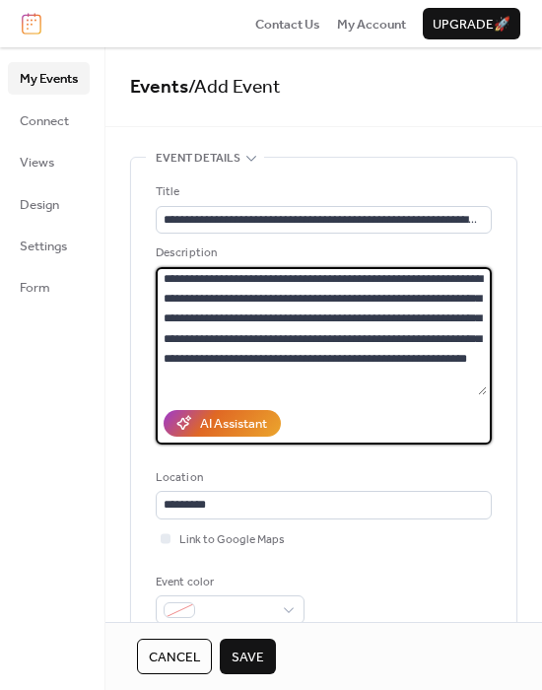
scroll to position [4, 0]
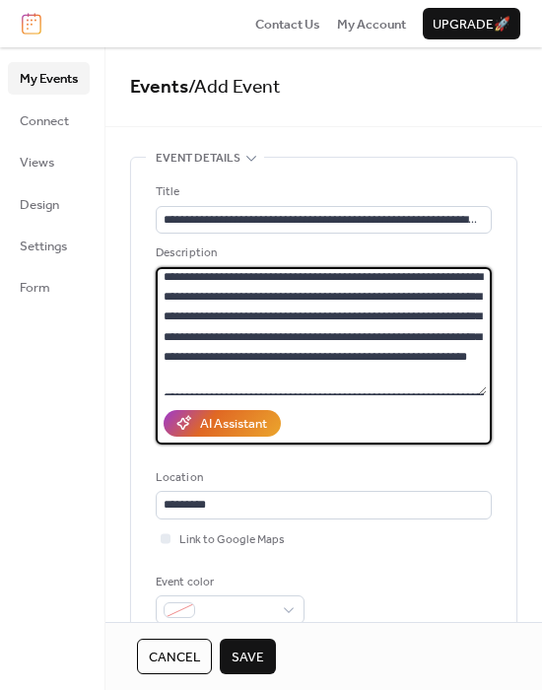
type textarea "**********"
click at [238, 650] on span "Save" at bounding box center [247, 657] width 33 height 20
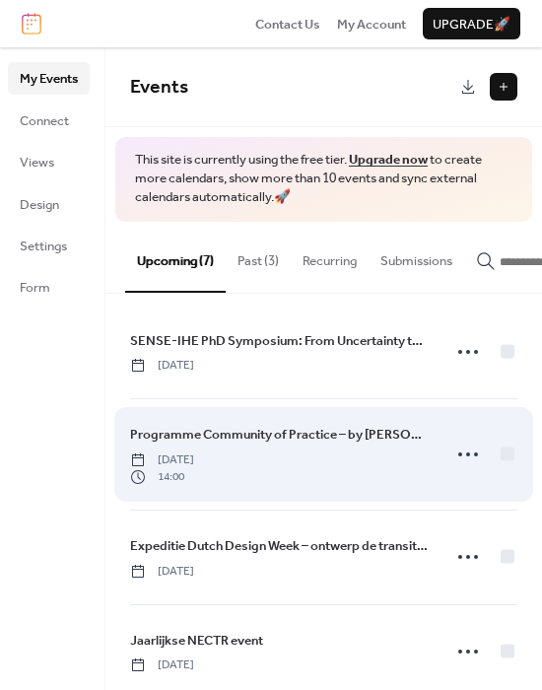
scroll to position [8, 0]
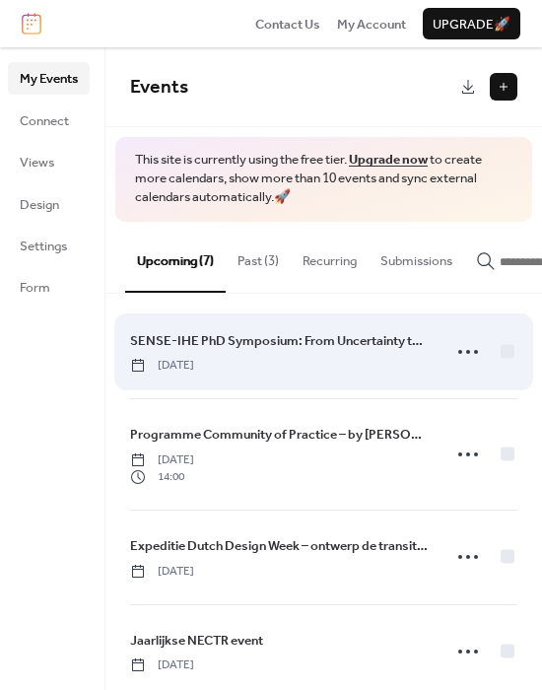
click at [194, 373] on span "Monday, September 22, 2025" at bounding box center [162, 366] width 64 height 18
click at [440, 362] on div "SENSE-IHE PhD Symposium: From Uncertainty to Resilience: Data, Climate and Soci…" at bounding box center [323, 351] width 387 height 93
click at [457, 362] on icon at bounding box center [468, 352] width 32 height 32
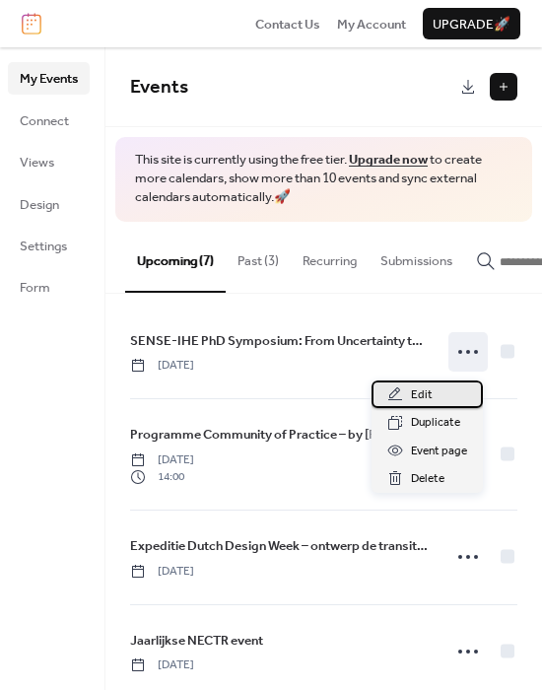
click at [444, 385] on div "Edit" at bounding box center [426, 394] width 111 height 28
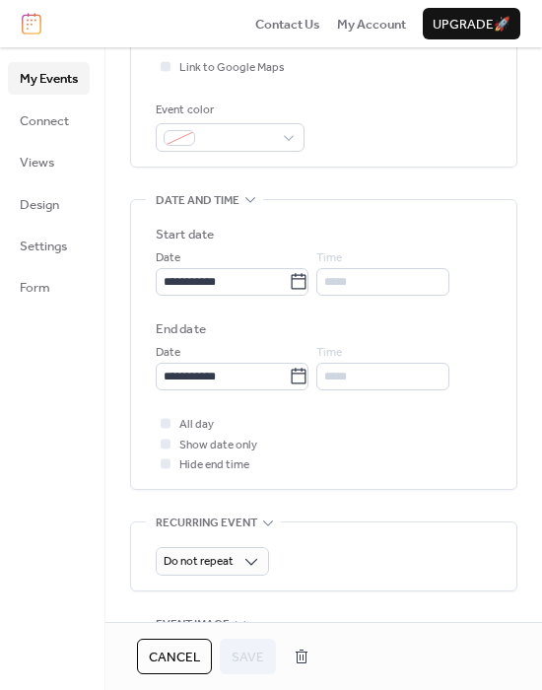
scroll to position [507, 0]
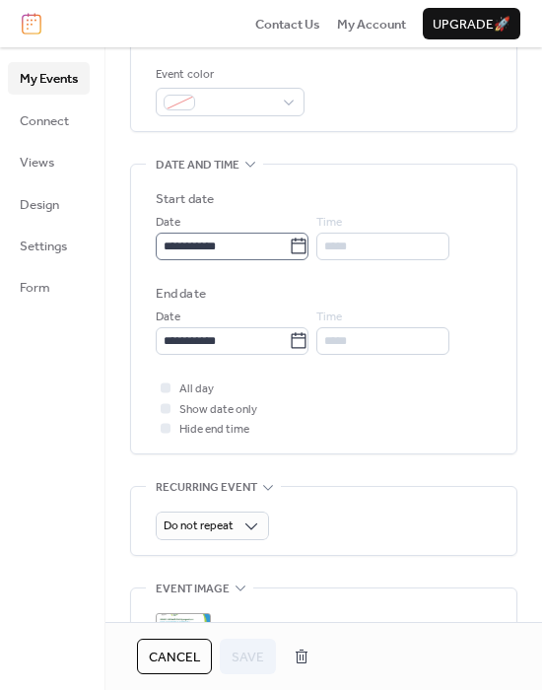
click at [308, 245] on icon at bounding box center [299, 246] width 20 height 20
click at [289, 245] on input "**********" at bounding box center [222, 246] width 133 height 28
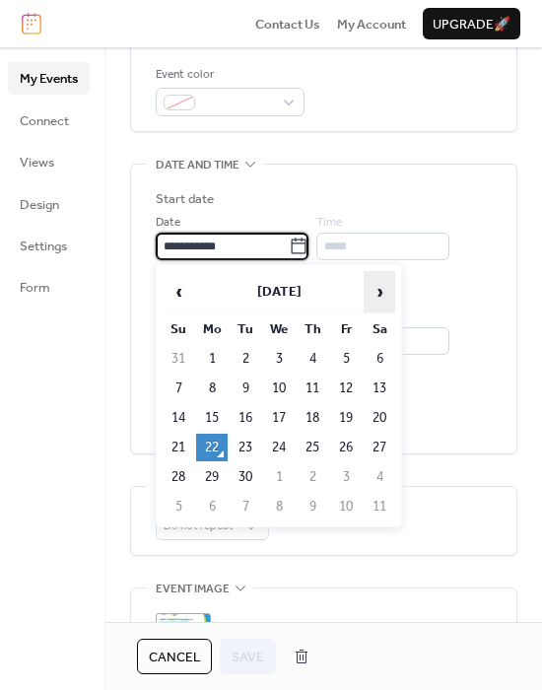
click at [384, 284] on span "›" at bounding box center [379, 291] width 30 height 39
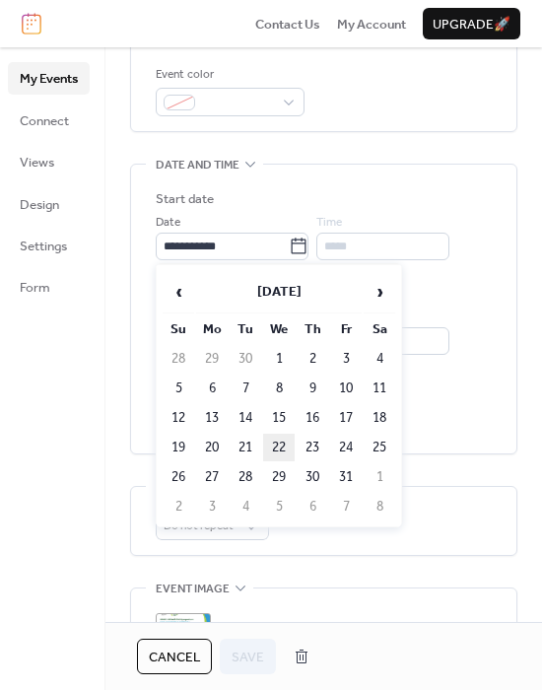
click at [280, 447] on td "22" at bounding box center [279, 447] width 32 height 28
type input "**********"
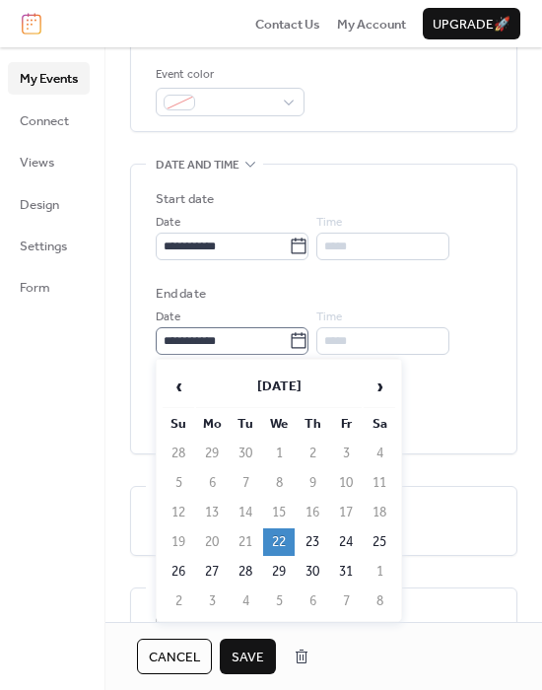
click at [308, 341] on icon at bounding box center [299, 341] width 20 height 20
click at [289, 341] on input "**********" at bounding box center [222, 341] width 133 height 28
click at [320, 543] on td "23" at bounding box center [313, 542] width 32 height 28
type input "**********"
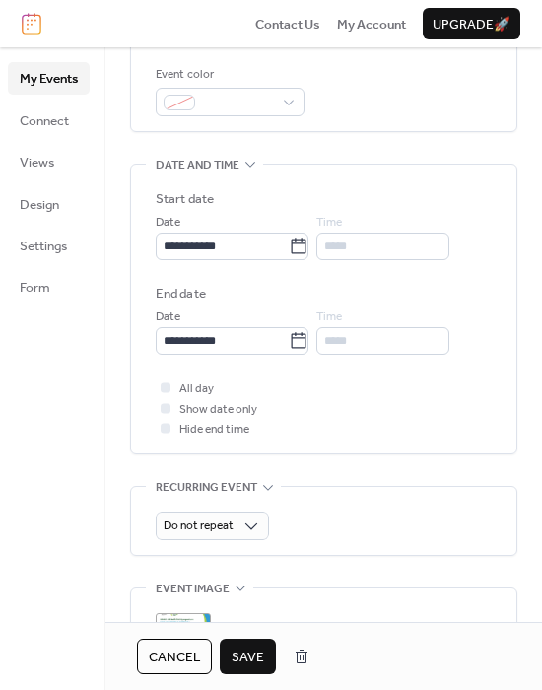
click at [239, 658] on span "Save" at bounding box center [247, 657] width 33 height 20
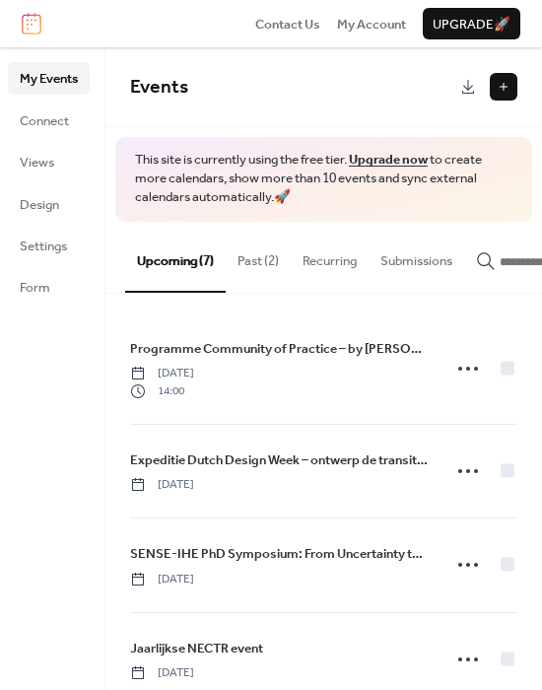
click at [504, 83] on button at bounding box center [504, 87] width 28 height 28
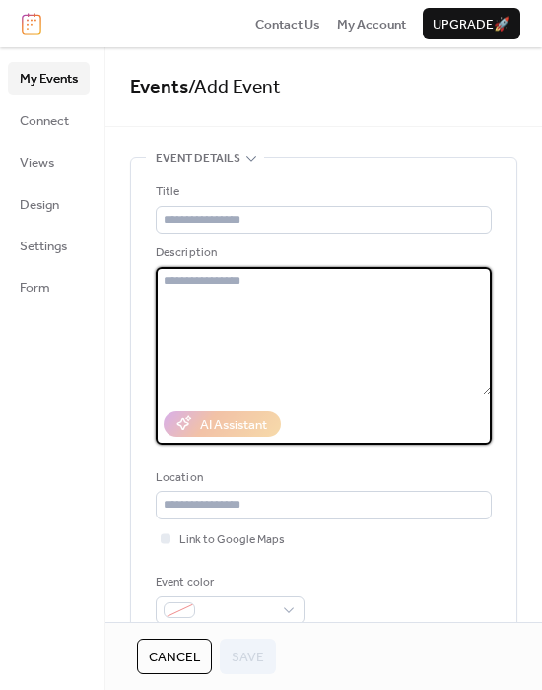
click at [196, 318] on textarea at bounding box center [324, 331] width 336 height 128
paste textarea "**********"
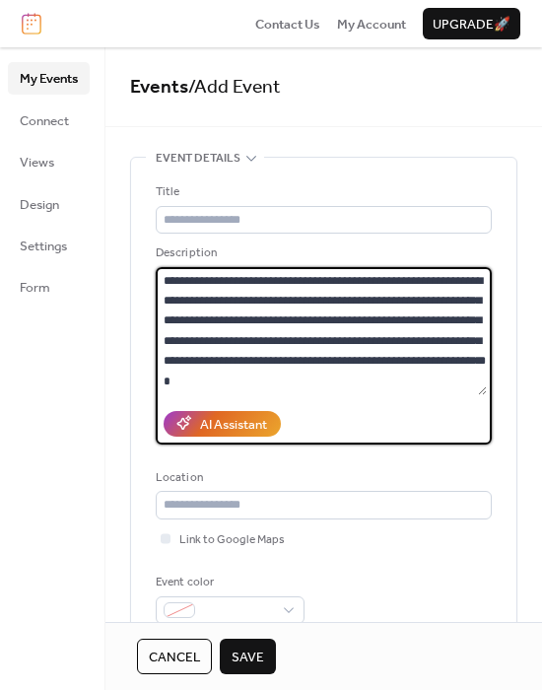
scroll to position [1101, 0]
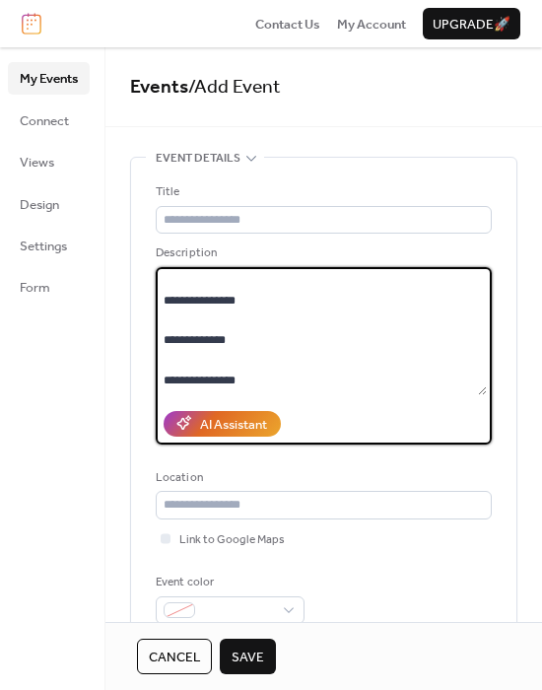
click at [182, 361] on textarea at bounding box center [321, 331] width 331 height 128
click at [176, 342] on textarea at bounding box center [321, 331] width 331 height 128
click at [176, 314] on textarea at bounding box center [321, 331] width 331 height 128
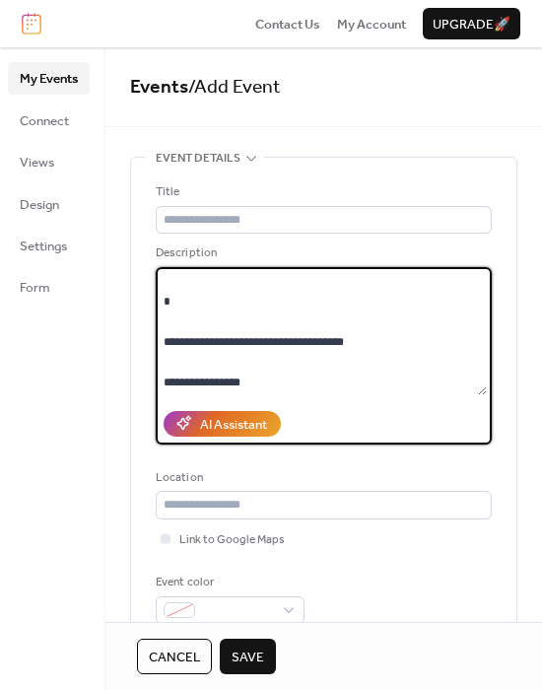
scroll to position [682, 0]
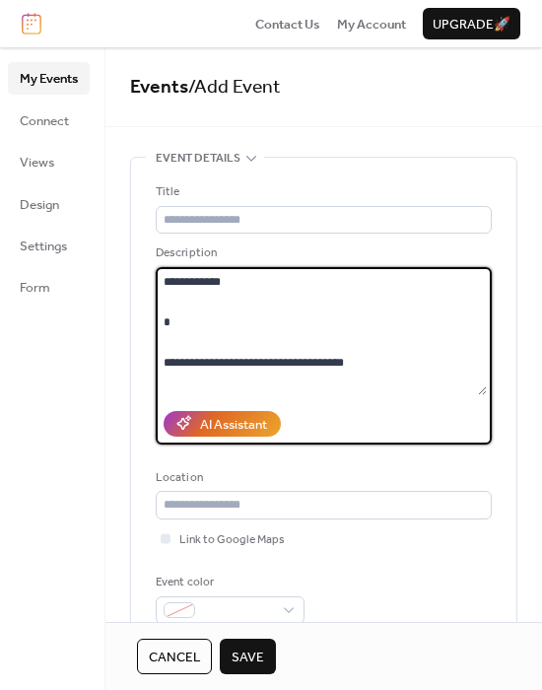
drag, startPoint x: 176, startPoint y: 314, endPoint x: 164, endPoint y: 347, distance: 34.9
click at [164, 347] on textarea at bounding box center [321, 331] width 331 height 128
click at [160, 395] on label at bounding box center [324, 355] width 336 height 177
click at [160, 395] on textarea at bounding box center [321, 331] width 331 height 128
click at [172, 375] on textarea at bounding box center [321, 331] width 331 height 128
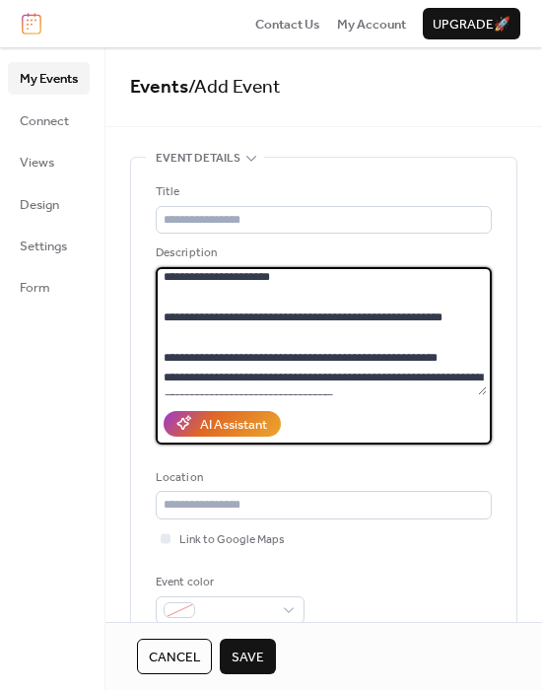
scroll to position [429, 0]
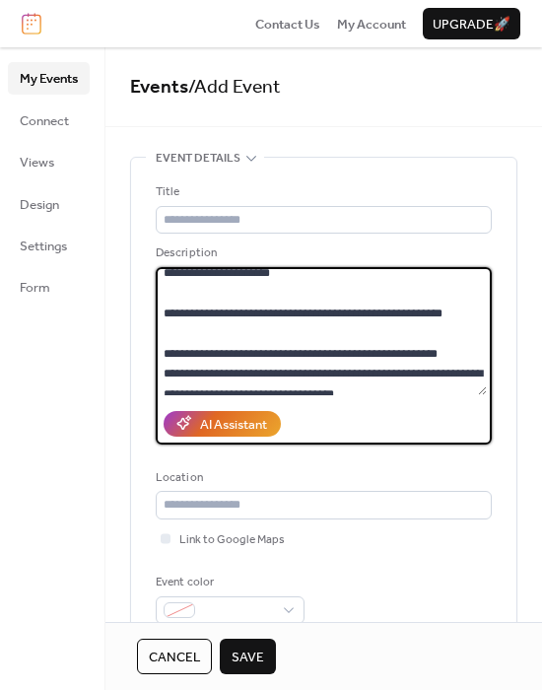
click at [176, 330] on textarea at bounding box center [321, 331] width 331 height 128
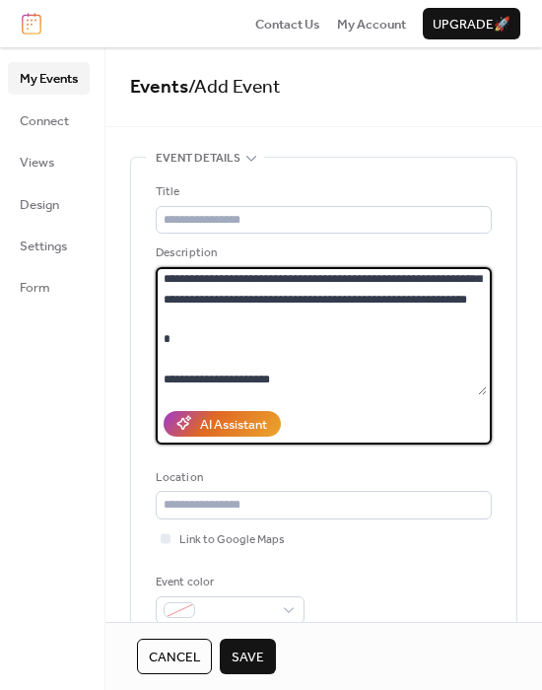
scroll to position [322, 0]
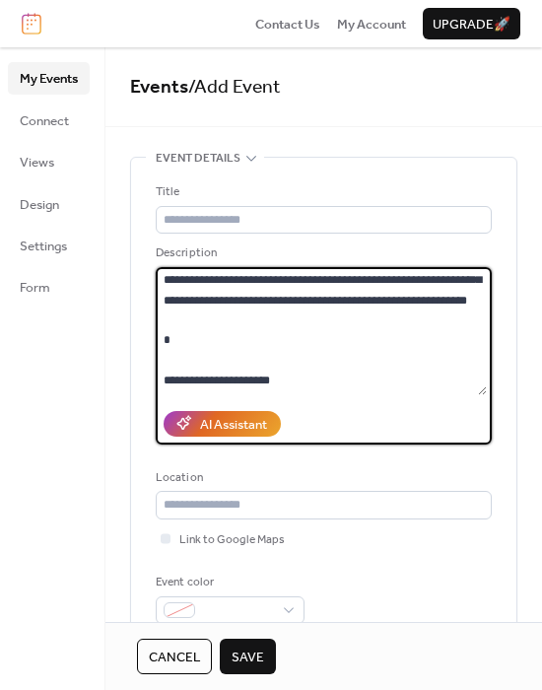
click at [177, 378] on textarea at bounding box center [321, 331] width 331 height 128
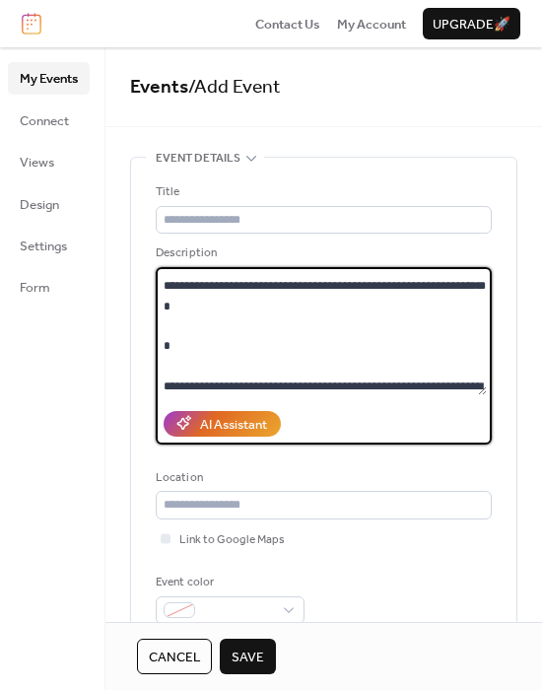
scroll to position [71, 0]
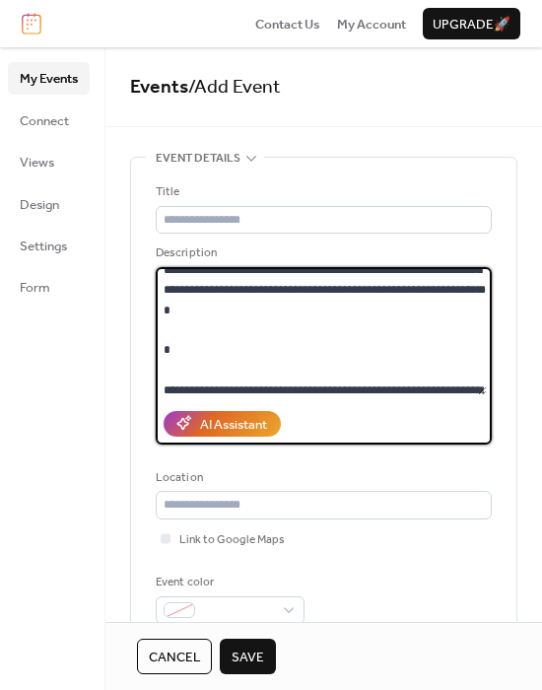
click at [177, 378] on textarea at bounding box center [321, 331] width 331 height 128
click at [176, 371] on textarea at bounding box center [321, 331] width 331 height 128
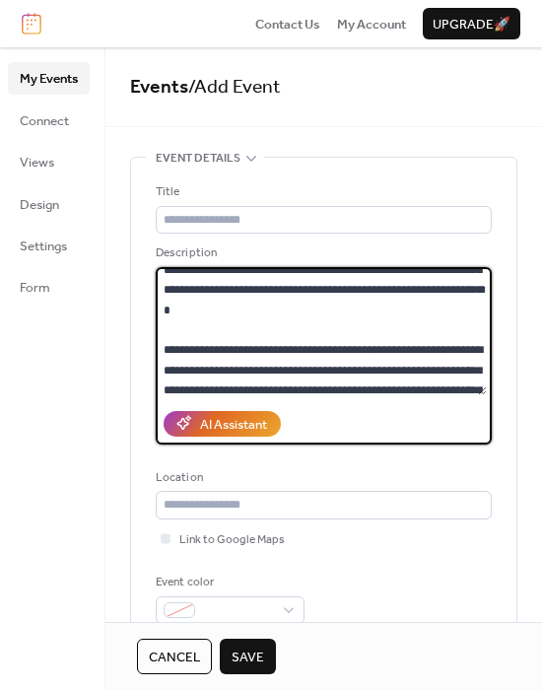
scroll to position [0, 0]
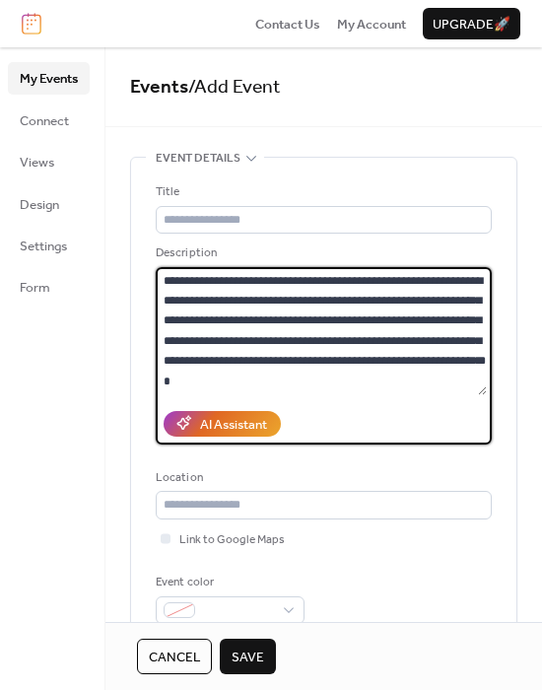
type textarea "**********"
click at [221, 213] on input "text" at bounding box center [324, 220] width 336 height 28
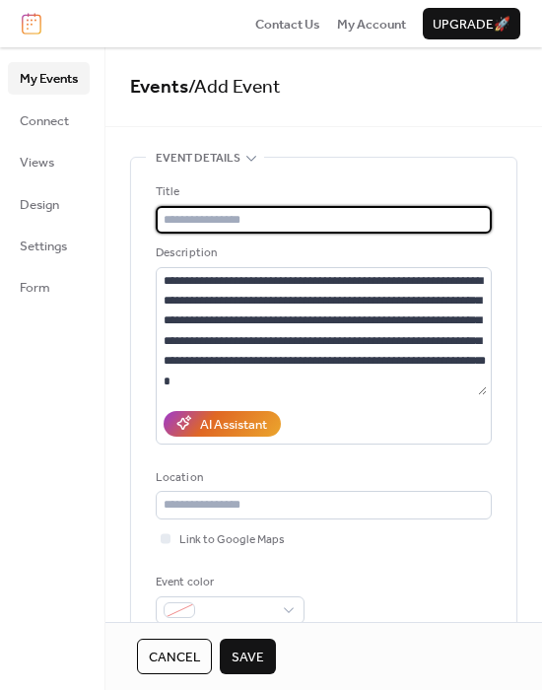
paste input "**********"
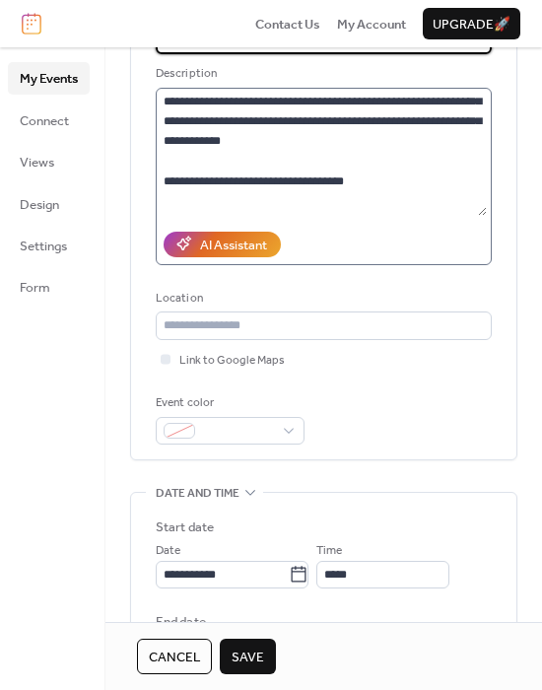
scroll to position [562, 0]
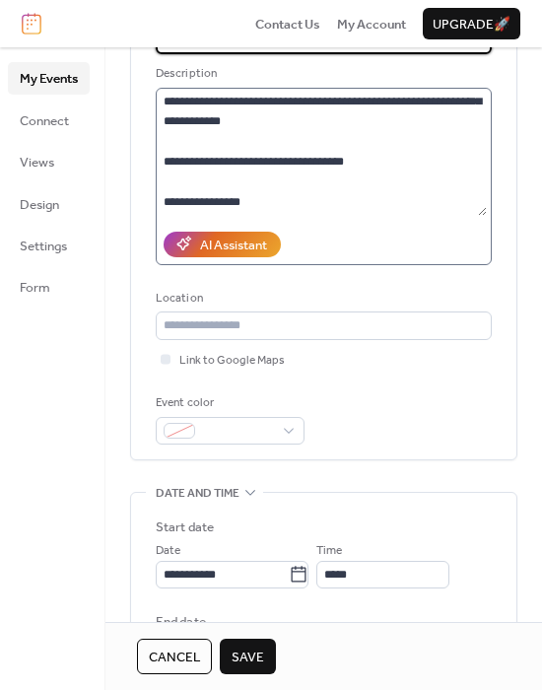
type input "**********"
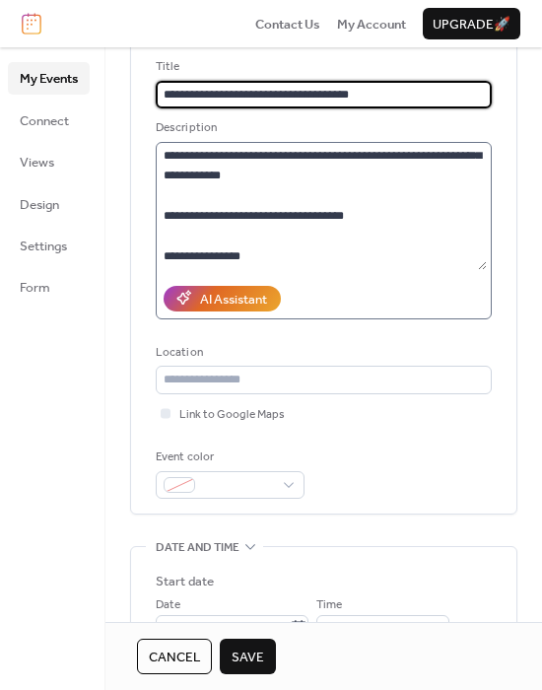
scroll to position [124, 0]
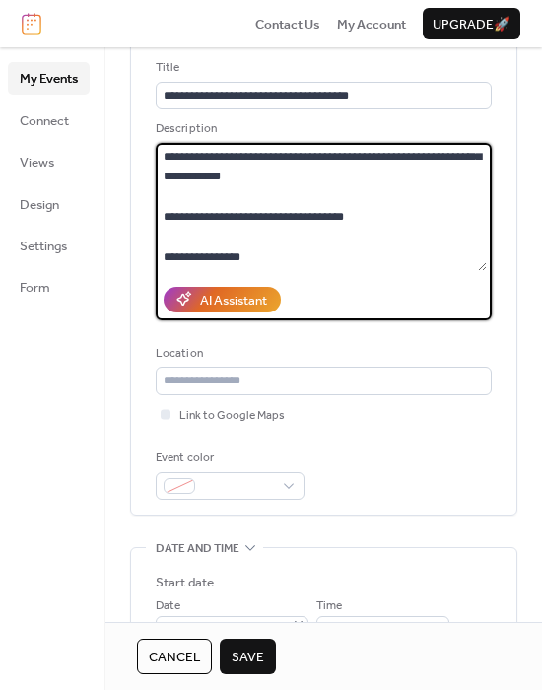
click at [239, 219] on textarea at bounding box center [321, 207] width 331 height 128
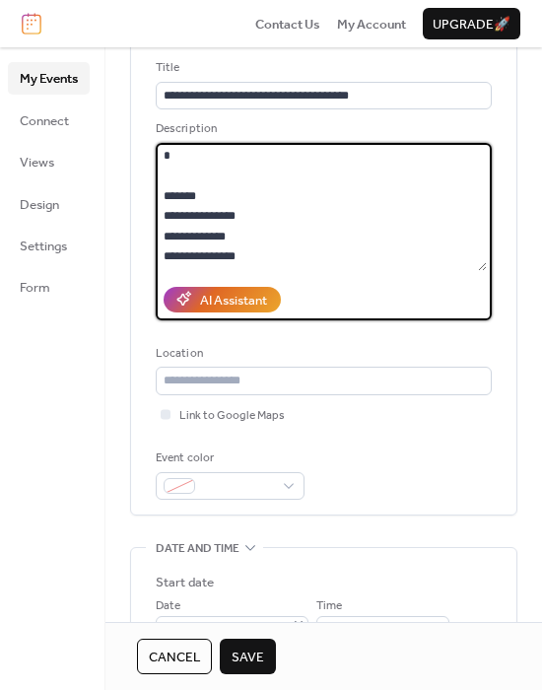
scroll to position [903, 0]
drag, startPoint x: 248, startPoint y: 251, endPoint x: 149, endPoint y: 212, distance: 107.0
click at [149, 212] on div "**********" at bounding box center [323, 273] width 385 height 481
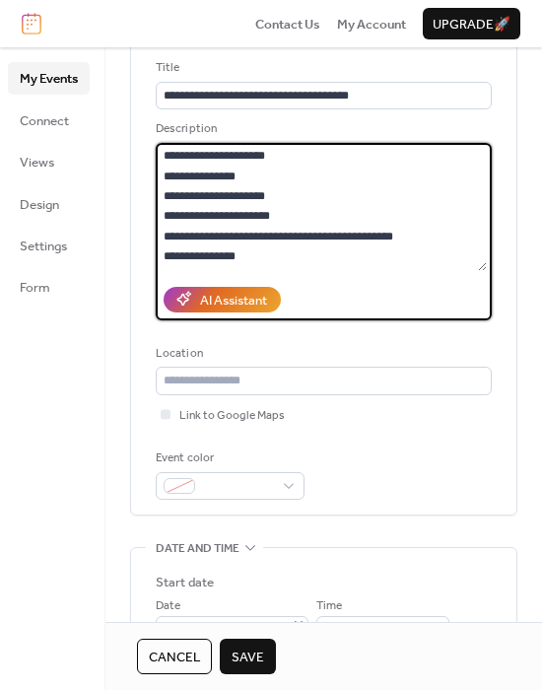
scroll to position [763, 0]
type textarea "**********"
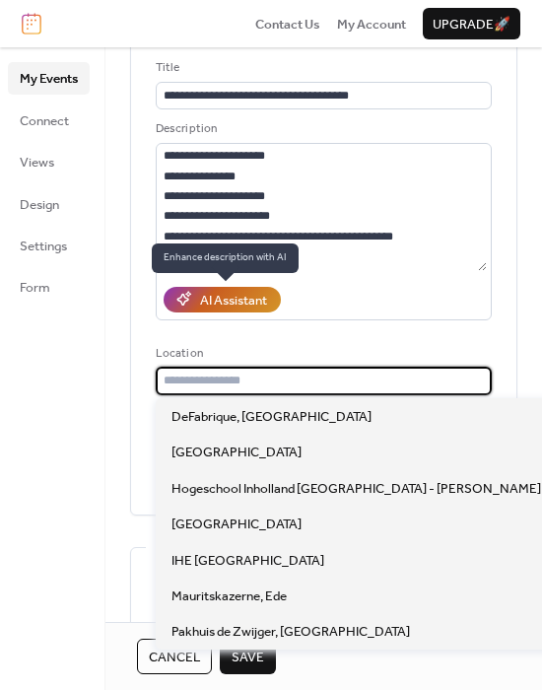
paste input "**********"
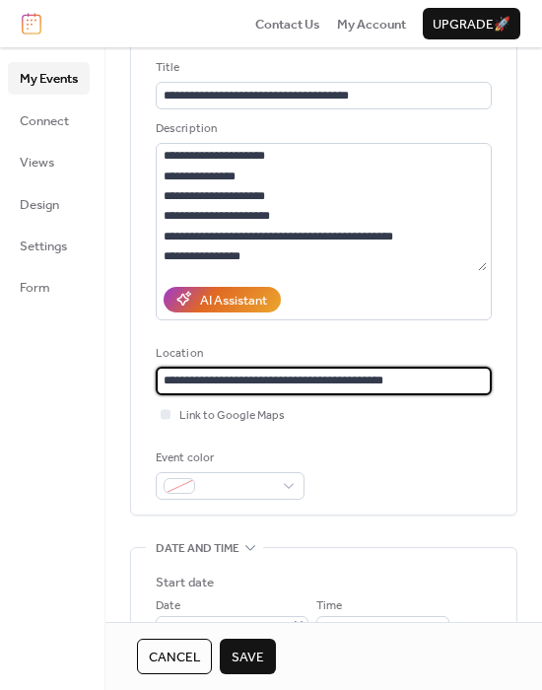
click at [242, 377] on input "**********" at bounding box center [324, 380] width 336 height 28
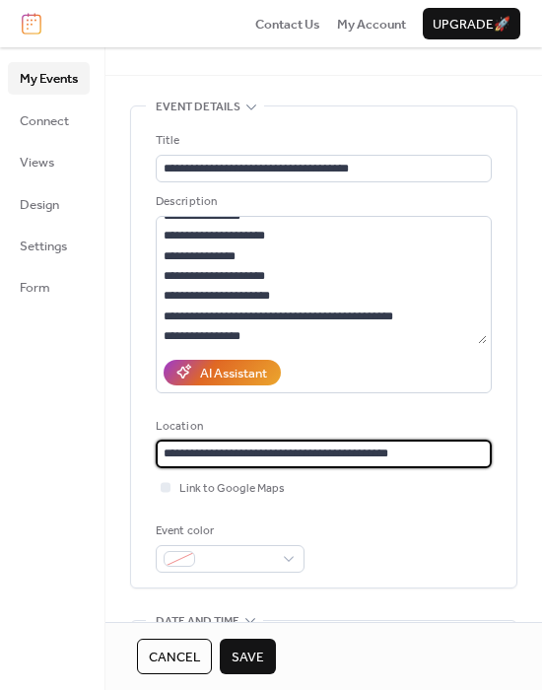
scroll to position [495, 0]
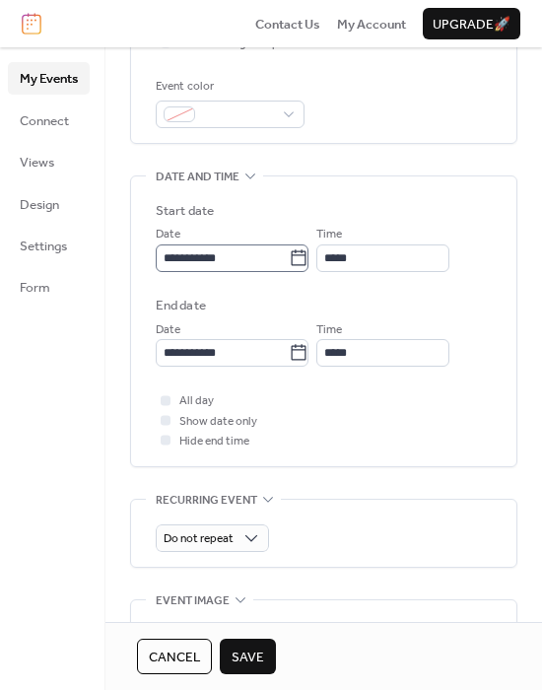
type input "**********"
click at [306, 260] on icon at bounding box center [299, 257] width 15 height 16
click at [289, 260] on input "**********" at bounding box center [222, 258] width 133 height 28
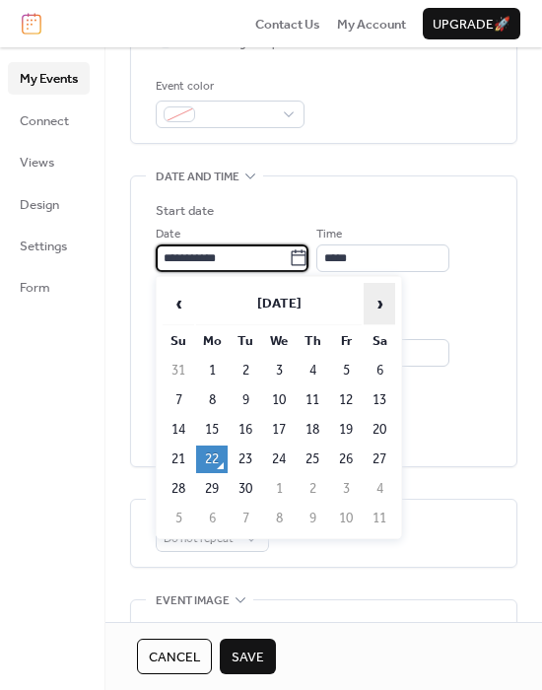
click at [378, 297] on span "›" at bounding box center [379, 303] width 30 height 39
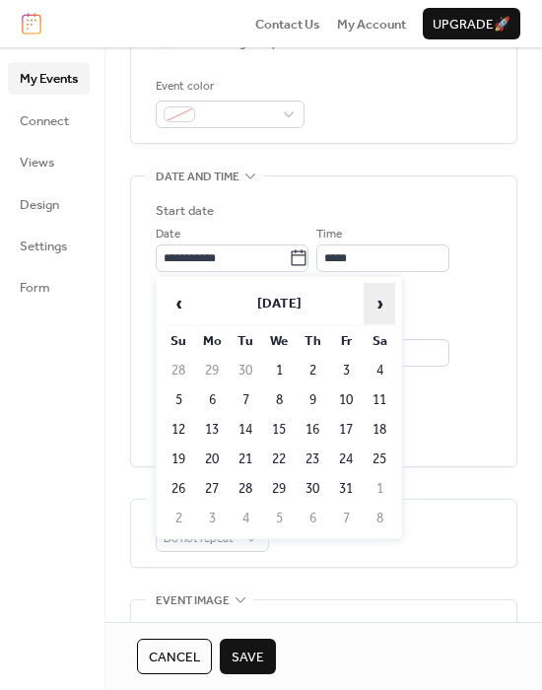
click at [378, 297] on span "›" at bounding box center [379, 303] width 30 height 39
click at [184, 425] on td "9" at bounding box center [179, 430] width 32 height 28
type input "**********"
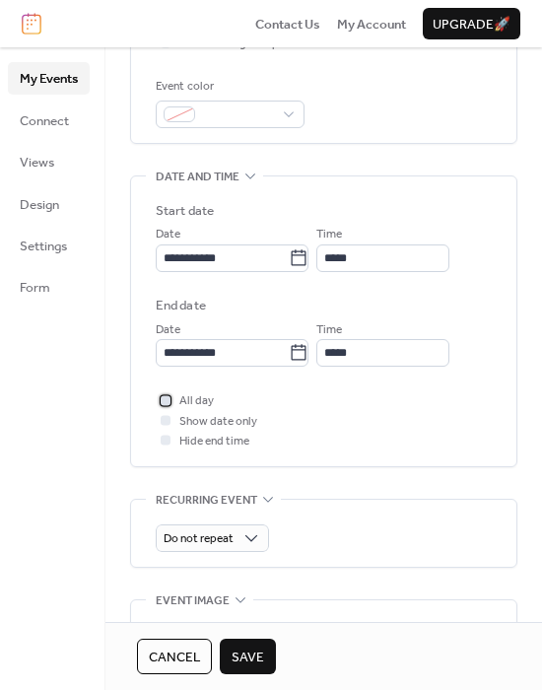
click at [190, 405] on span "All day" at bounding box center [196, 401] width 34 height 20
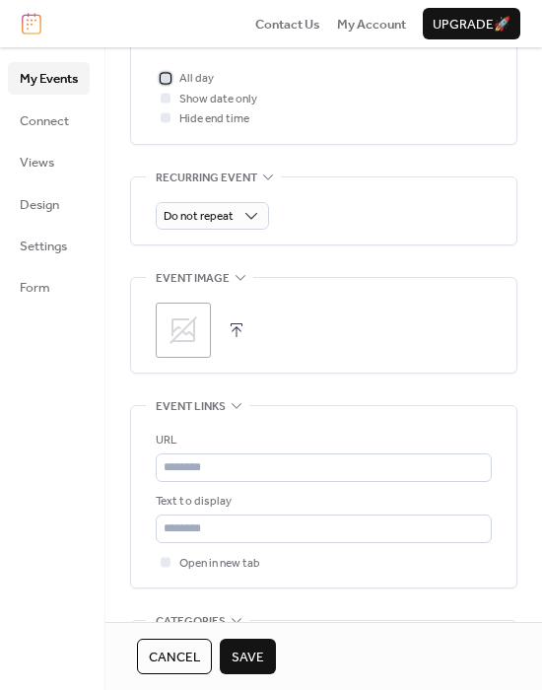
scroll to position [829, 0]
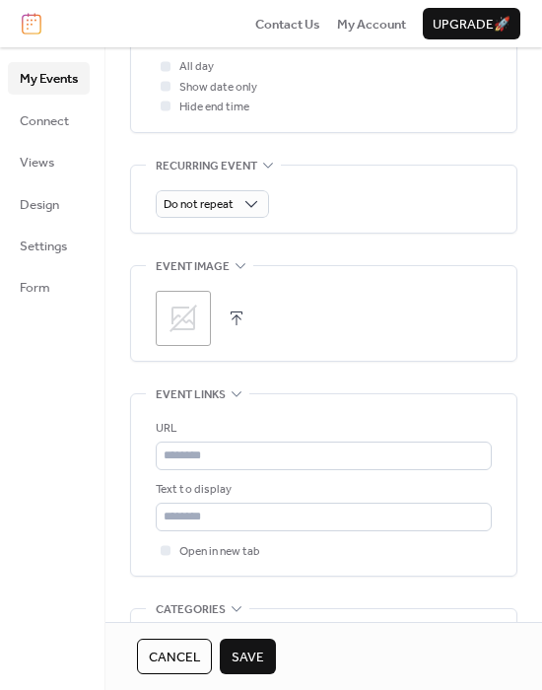
click at [240, 328] on button "button" at bounding box center [237, 318] width 28 height 28
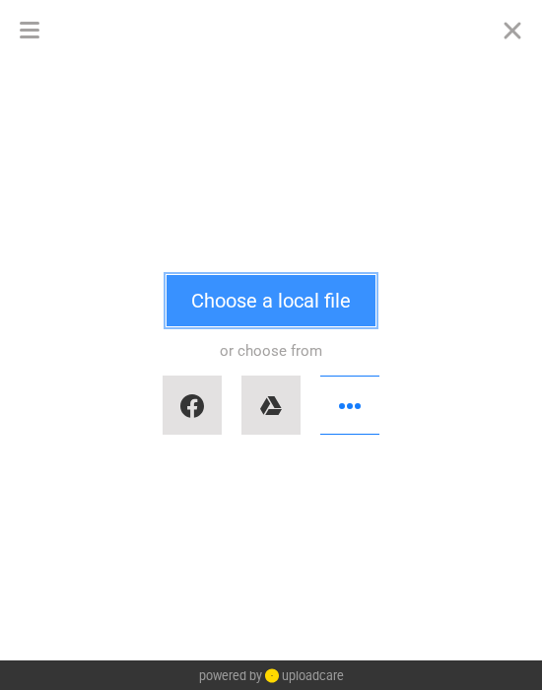
click at [241, 312] on button "Choose a local file" at bounding box center [270, 300] width 209 height 51
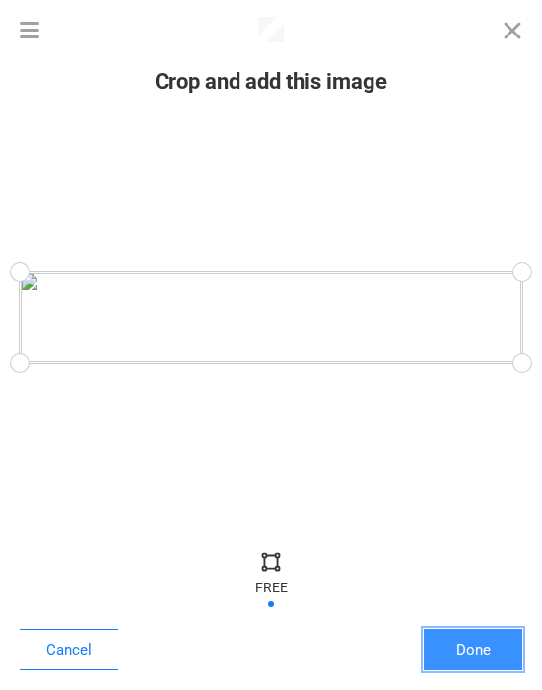
click at [457, 630] on button "Done" at bounding box center [473, 648] width 99 height 41
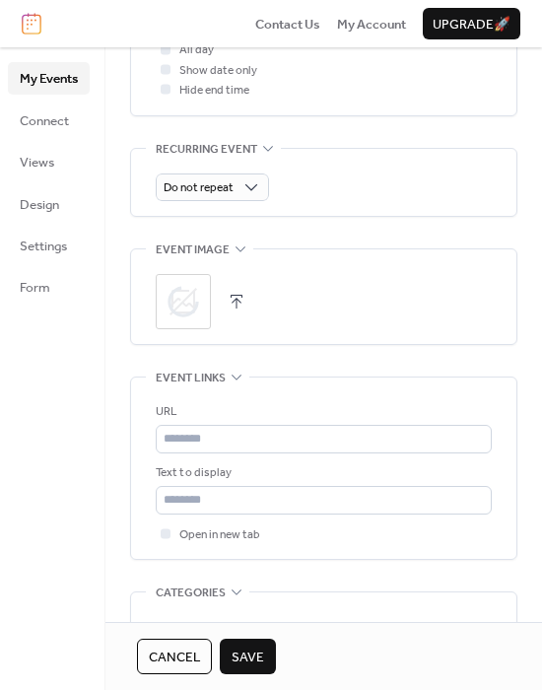
scroll to position [847, 0]
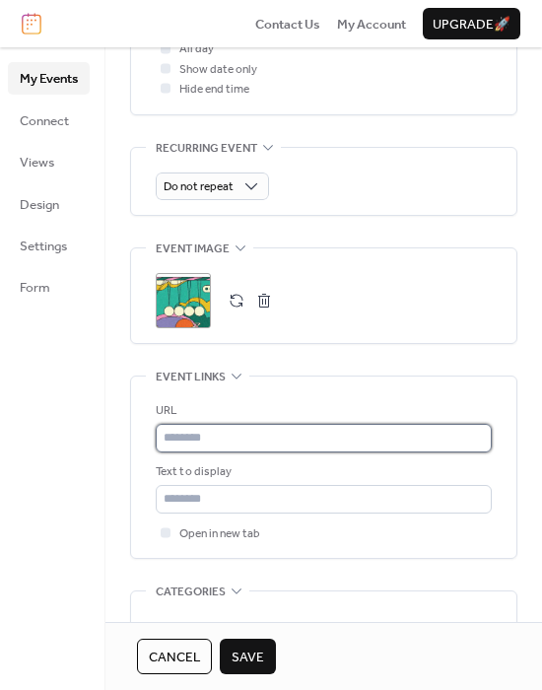
click at [266, 436] on input "text" at bounding box center [324, 438] width 336 height 28
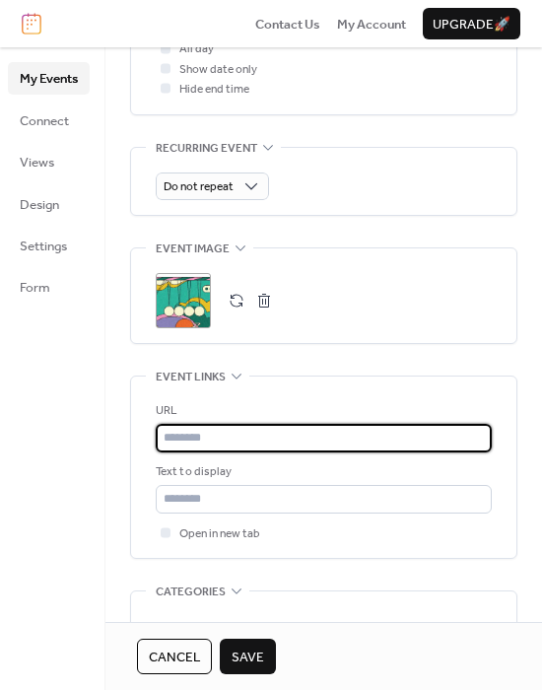
paste input "**********"
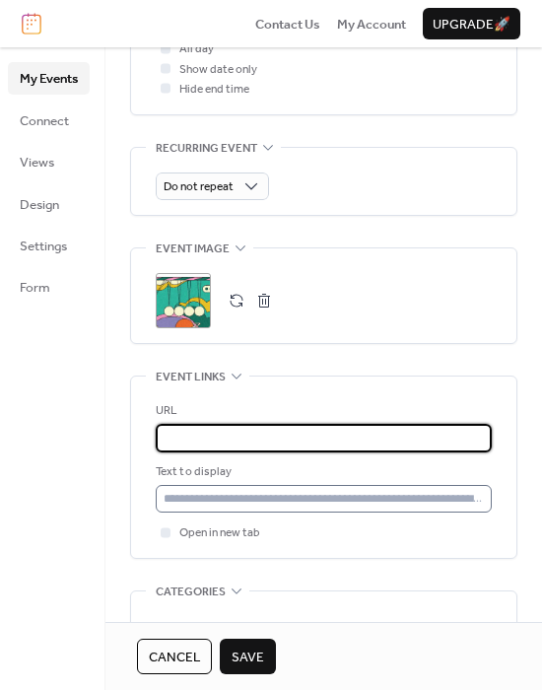
type input "**********"
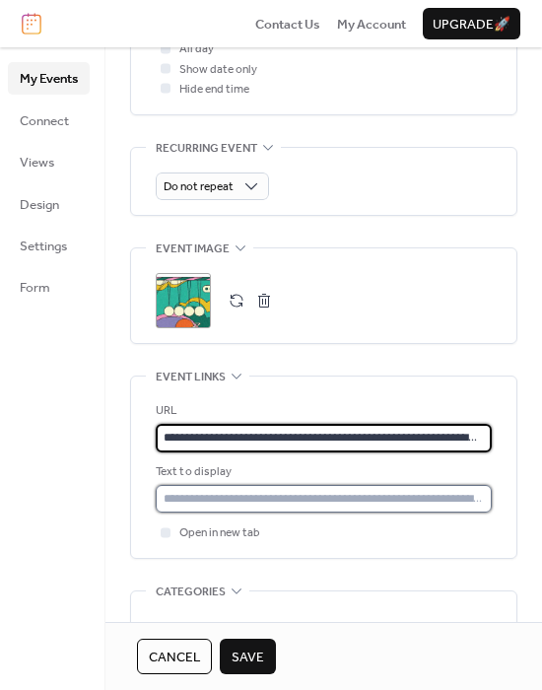
click at [251, 488] on input "text" at bounding box center [324, 499] width 336 height 28
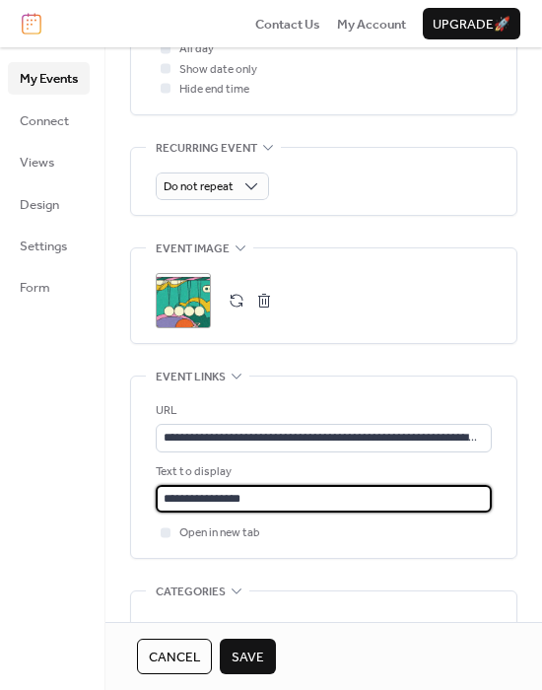
type input "**********"
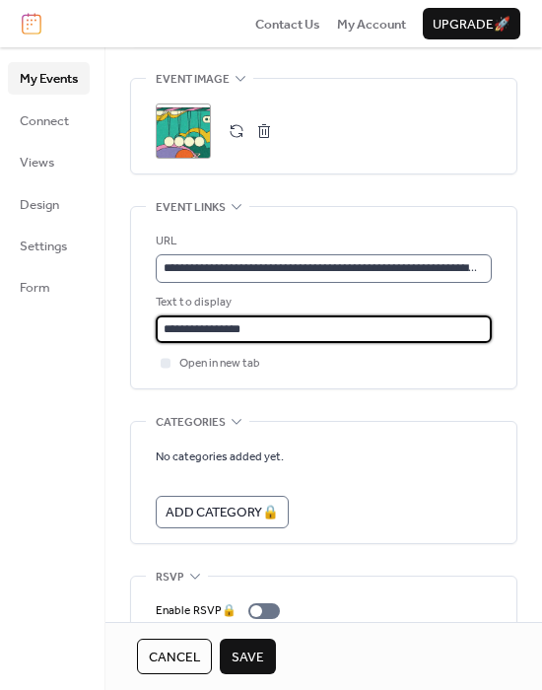
scroll to position [1092, 0]
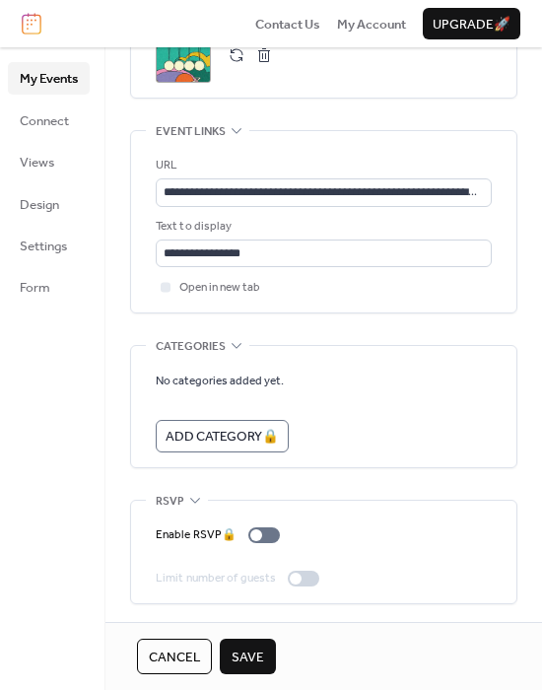
click at [229, 655] on button "Save" at bounding box center [248, 655] width 56 height 35
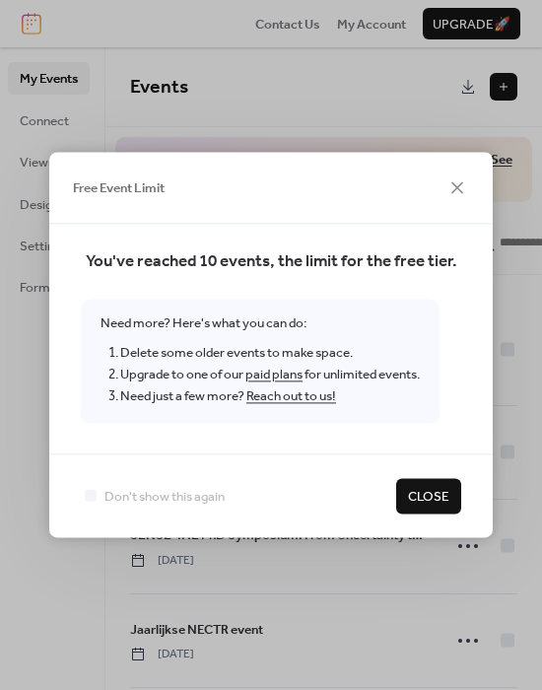
click at [415, 498] on span "Close" at bounding box center [428, 497] width 41 height 20
